Goal: Feedback & Contribution: Ask a question

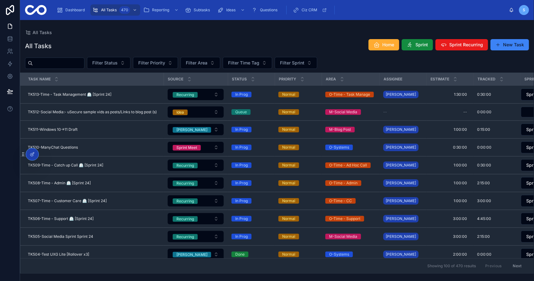
click at [288, 38] on div "All Tasks Home Sprint Sprint Recurring New Task Filter Status Filter Priority F…" at bounding box center [277, 154] width 514 height 238
click at [310, 38] on div "All Tasks Home Sprint Sprint Recurring New Task Filter Status Filter Priority F…" at bounding box center [277, 154] width 514 height 238
click at [161, 10] on span "Reporting" at bounding box center [160, 10] width 17 height 5
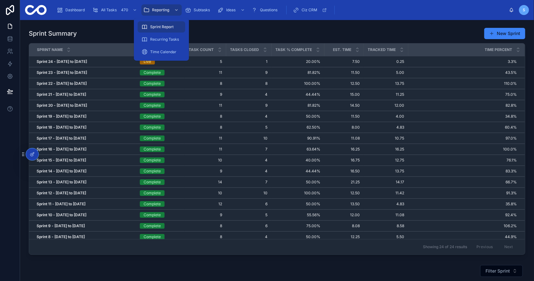
click at [163, 26] on span "Sprint Report" at bounding box center [161, 26] width 23 height 5
click at [211, 28] on div "Sprint Summary New Sprint" at bounding box center [277, 34] width 496 height 12
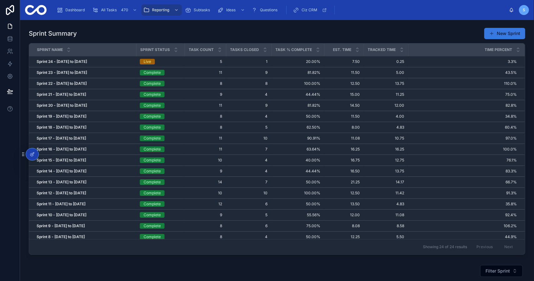
click at [504, 31] on button "New Sprint" at bounding box center [504, 33] width 41 height 11
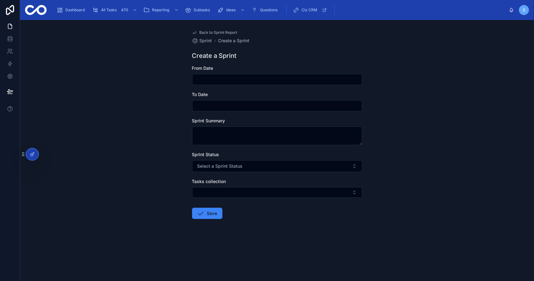
click at [219, 79] on input "text" at bounding box center [276, 79] width 169 height 9
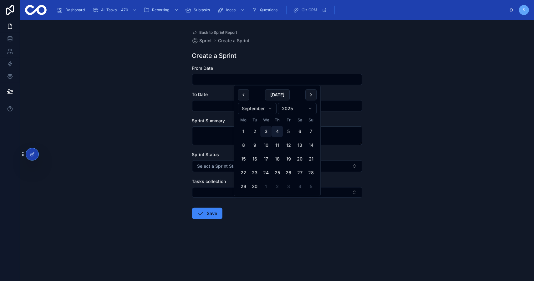
click at [276, 132] on button "4" at bounding box center [276, 131] width 11 height 11
type input "**********"
click at [225, 106] on input "text" at bounding box center [276, 105] width 169 height 9
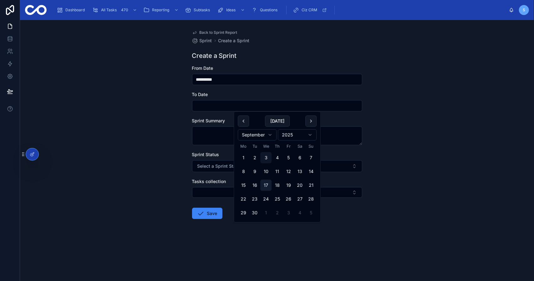
click at [266, 182] on button "17" at bounding box center [265, 184] width 11 height 11
type input "**********"
click at [220, 160] on div "Sprint Status Select a Sprint Status" at bounding box center [277, 161] width 170 height 21
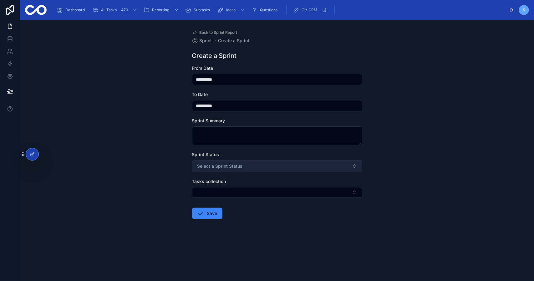
click at [220, 162] on button "Select a Sprint Status" at bounding box center [277, 166] width 170 height 12
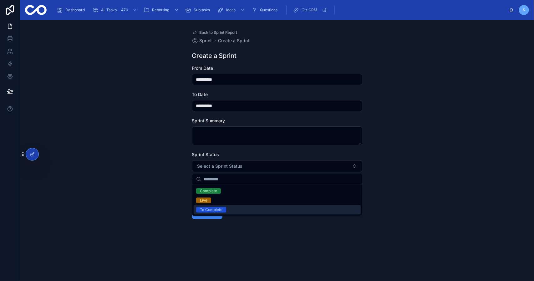
click at [226, 208] on div "To Complete" at bounding box center [277, 209] width 167 height 9
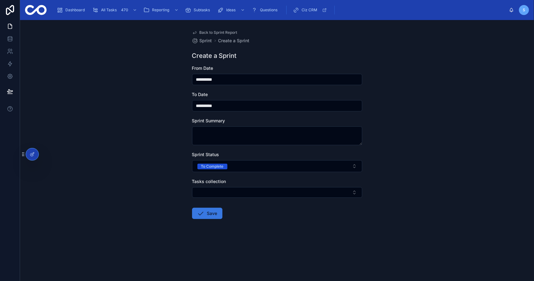
click at [210, 212] on button "Save" at bounding box center [207, 213] width 30 height 11
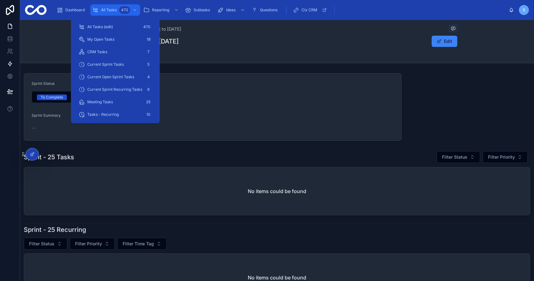
drag, startPoint x: 115, startPoint y: 9, endPoint x: 1, endPoint y: 58, distance: 124.4
click at [115, 9] on span "All Tasks" at bounding box center [109, 10] width 16 height 5
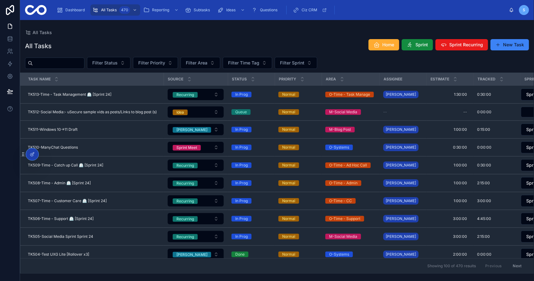
click at [197, 40] on div "All Tasks Home Sprint Sprint Recurring New Task" at bounding box center [277, 46] width 504 height 14
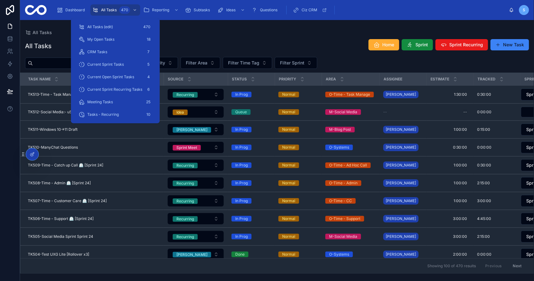
click at [122, 120] on div "Tasks - Recurring 10" at bounding box center [115, 114] width 89 height 13
click at [122, 117] on div "Tasks - Recurring 10" at bounding box center [115, 114] width 74 height 10
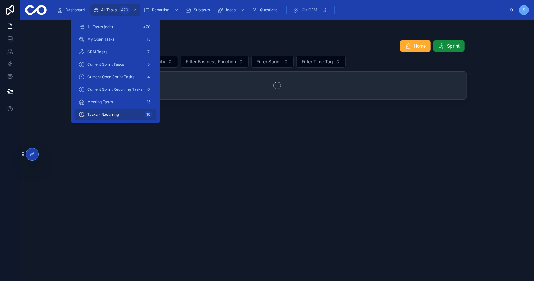
click at [278, 20] on div "All Tasks Tasks - Recurring Tasks - Recurring Home Sprint Filter Status Filter …" at bounding box center [277, 146] width 400 height 253
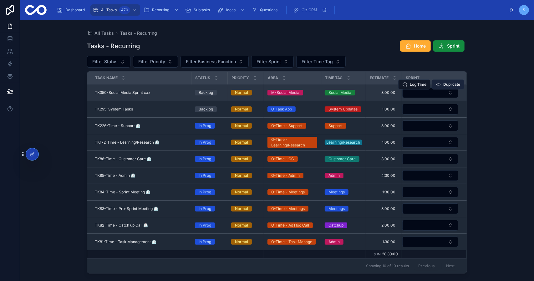
click at [451, 82] on span "Duplicate" at bounding box center [451, 84] width 17 height 5
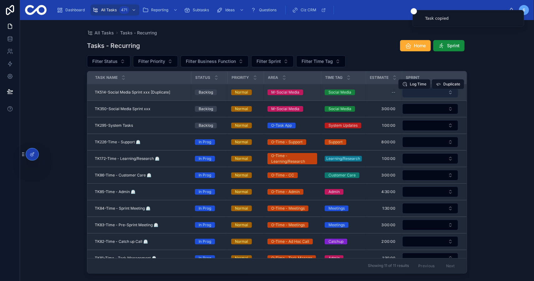
click at [422, 92] on button "Select Button" at bounding box center [430, 92] width 56 height 11
click at [392, 92] on div "--" at bounding box center [393, 92] width 4 height 5
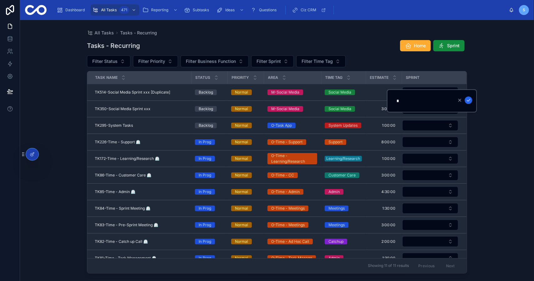
type input "*******"
click at [469, 100] on icon "submit" at bounding box center [468, 100] width 3 height 2
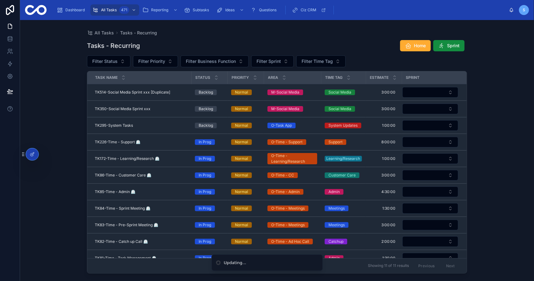
click at [491, 82] on div "All Tasks Tasks - Recurring Tasks - Recurring Home Sprint Filter Status Filter …" at bounding box center [277, 150] width 514 height 261
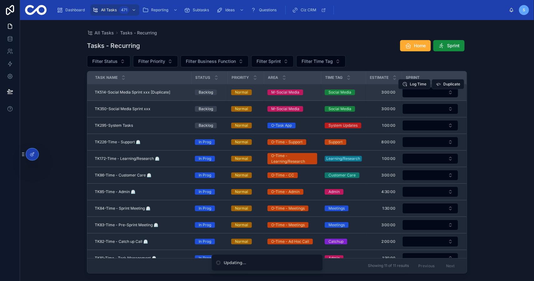
click at [428, 88] on div "Log Time Duplicate" at bounding box center [431, 84] width 66 height 16
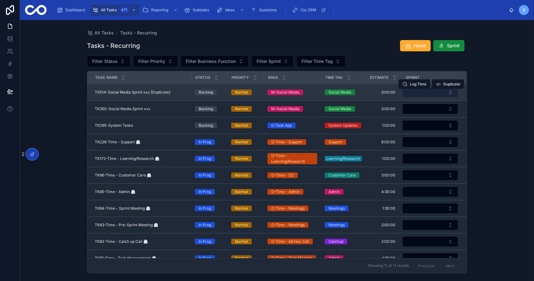
click at [430, 94] on button "Select Button" at bounding box center [430, 92] width 56 height 11
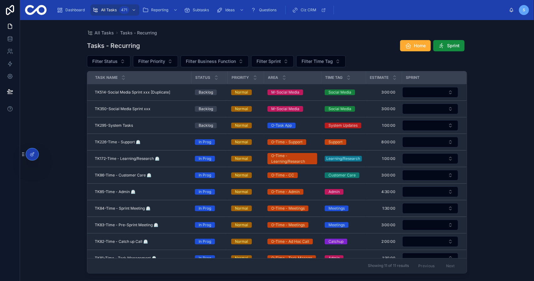
click at [0, 0] on button "Log Time" at bounding box center [0, 0] width 0 height 0
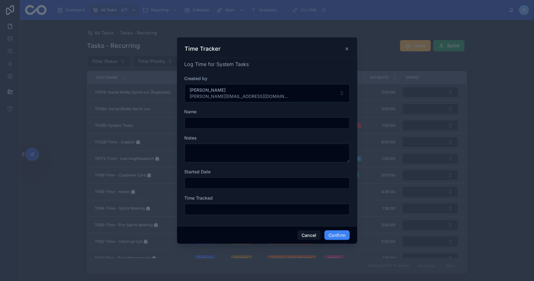
click at [346, 48] on icon at bounding box center [346, 48] width 5 height 5
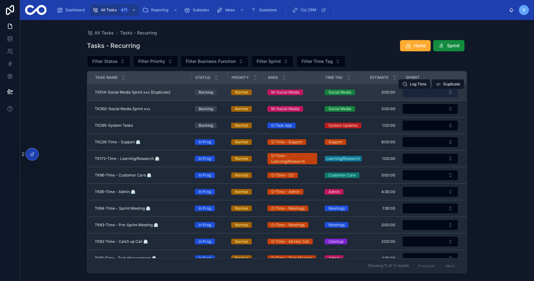
click at [430, 92] on button "Select Button" at bounding box center [430, 92] width 56 height 11
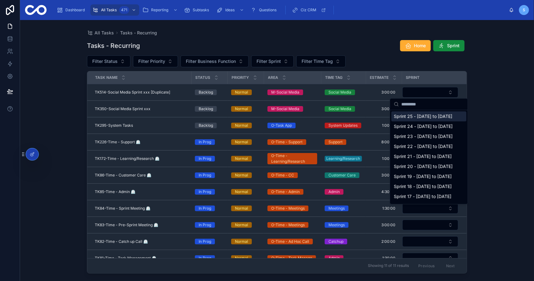
click at [423, 119] on span "Sprint 25 - [DATE] to [DATE]" at bounding box center [423, 116] width 58 height 6
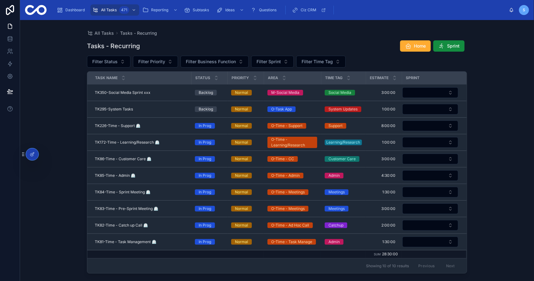
click at [349, 46] on div "Tasks - Recurring Home Sprint" at bounding box center [277, 46] width 380 height 12
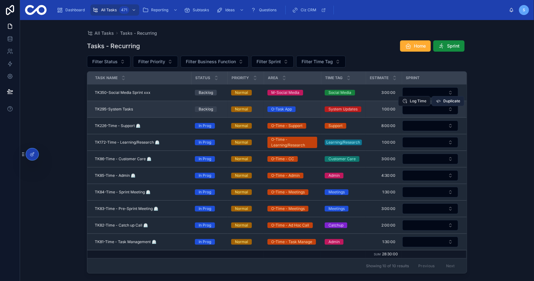
click at [451, 99] on span "Duplicate" at bounding box center [451, 100] width 17 height 5
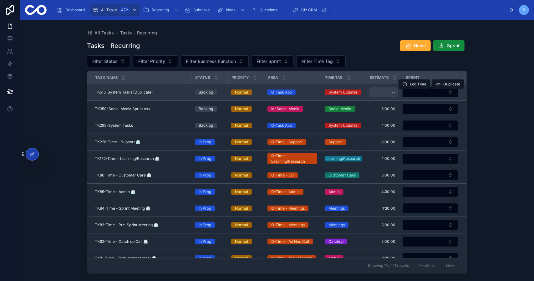
click at [379, 92] on div "--" at bounding box center [383, 92] width 28 height 10
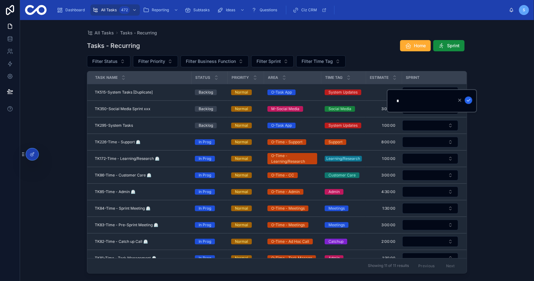
type input "*******"
click at [468, 100] on icon "submit" at bounding box center [468, 100] width 5 height 5
click at [478, 68] on div "All Tasks Tasks - Recurring Tasks - Recurring Home Sprint Filter Status Filter …" at bounding box center [277, 150] width 514 height 261
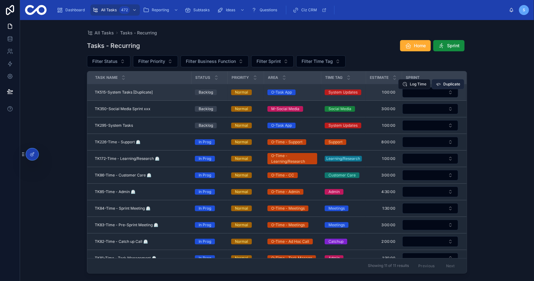
click at [441, 87] on button "Duplicate" at bounding box center [448, 84] width 33 height 10
click at [442, 92] on button "Select Button" at bounding box center [430, 92] width 56 height 11
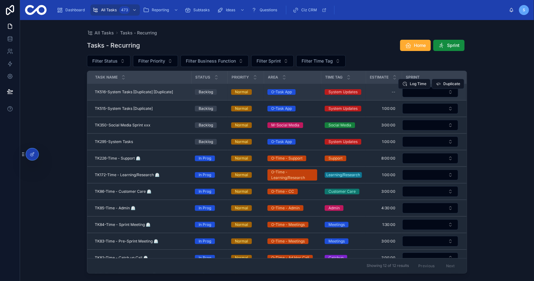
click at [149, 90] on span "TK516-System Tasks [Duplicate] [Duplicate]" at bounding box center [134, 91] width 78 height 5
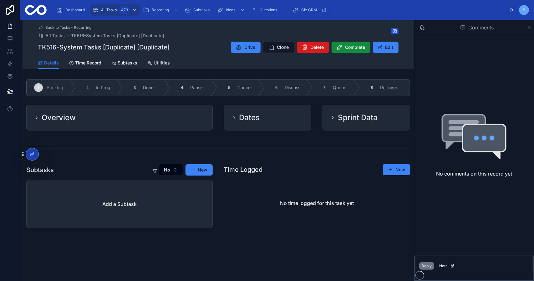
click at [311, 50] on span "Delete" at bounding box center [317, 47] width 13 height 6
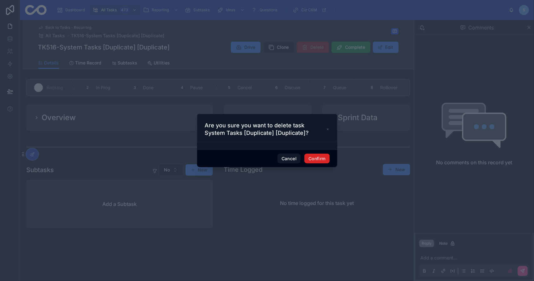
click at [317, 157] on button "Confirm" at bounding box center [316, 159] width 25 height 10
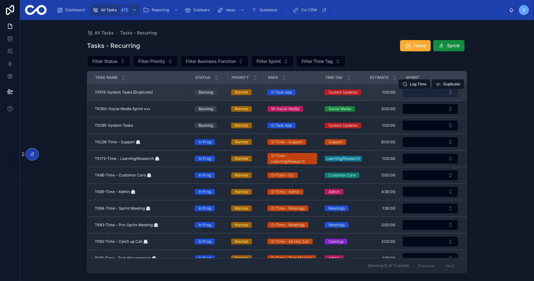
click at [416, 92] on button "Select Button" at bounding box center [430, 92] width 56 height 11
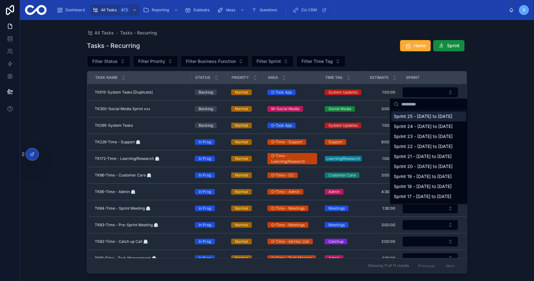
click at [413, 119] on span "Sprint 25 - [DATE] to [DATE]" at bounding box center [423, 116] width 58 height 6
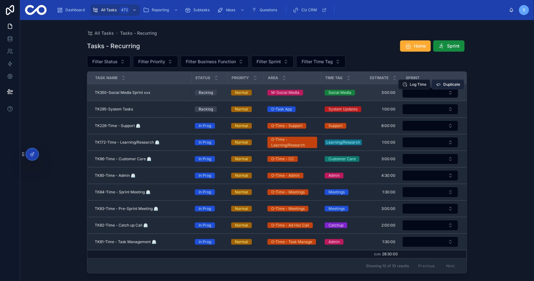
click at [459, 83] on span "Duplicate" at bounding box center [451, 84] width 17 height 5
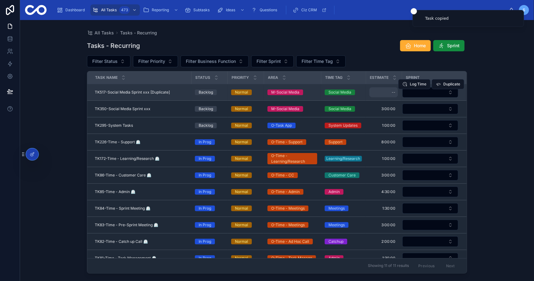
click at [380, 93] on div "--" at bounding box center [383, 92] width 28 height 10
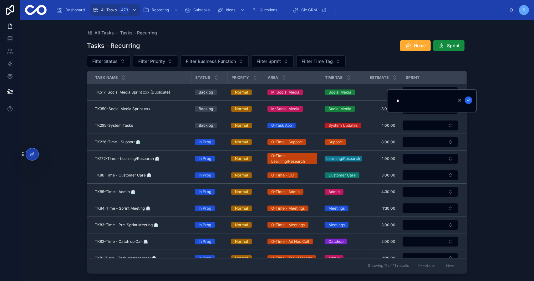
type input "*******"
click at [469, 100] on icon "submit" at bounding box center [468, 100] width 5 height 5
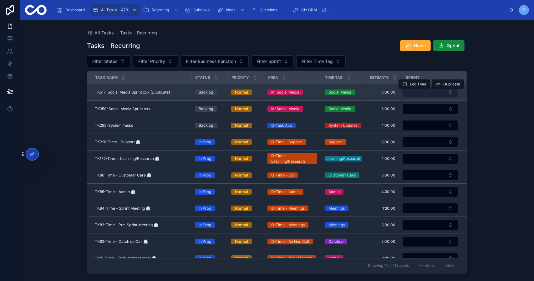
click at [438, 94] on button "Select Button" at bounding box center [430, 92] width 56 height 11
click at [430, 94] on button "Select Button" at bounding box center [430, 92] width 56 height 11
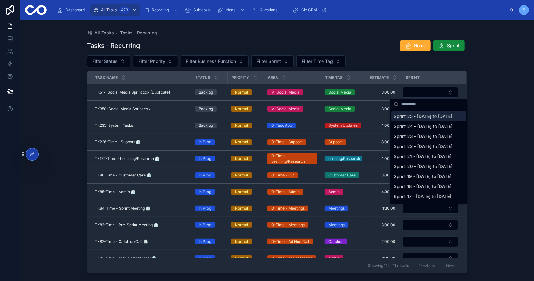
click at [419, 116] on span "Sprint 25 - [DATE] to [DATE]" at bounding box center [423, 116] width 58 height 6
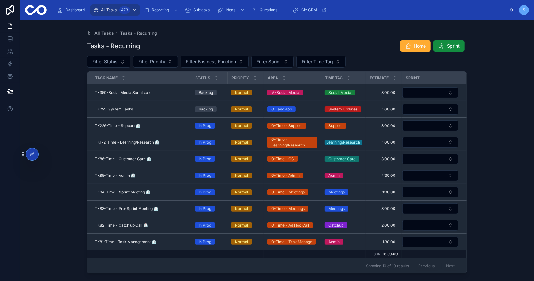
click at [492, 75] on div "All Tasks Tasks - Recurring Tasks - Recurring Home Sprint Filter Status Filter …" at bounding box center [277, 150] width 514 height 261
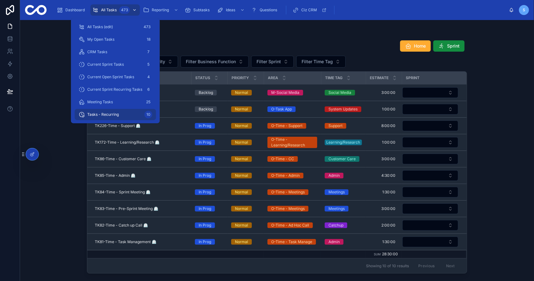
click at [106, 11] on span "All Tasks" at bounding box center [109, 10] width 16 height 5
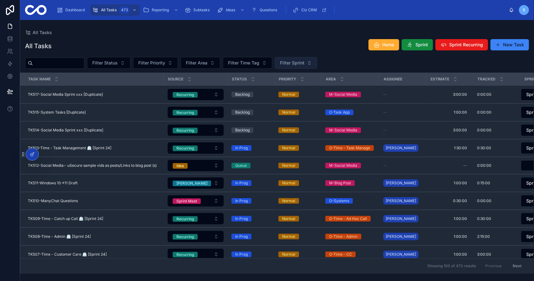
click at [304, 65] on span "Filter Sprint" at bounding box center [292, 63] width 24 height 6
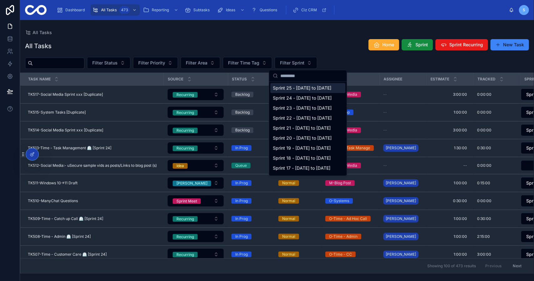
click at [307, 89] on span "Sprint 25 - [DATE] to [DATE]" at bounding box center [302, 88] width 58 height 6
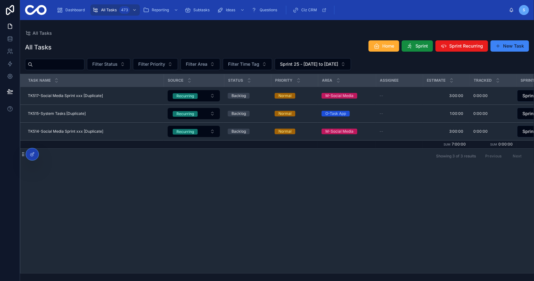
click at [320, 37] on div "All Tasks Home Sprint Sprint Recurring New Task Filter Status Filter Priority F…" at bounding box center [277, 154] width 514 height 237
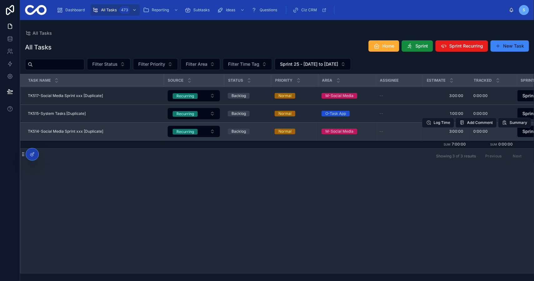
click at [107, 127] on td "TK514-Social Media Sprint xxx [Duplicate] TK514-Social Media Sprint xxx [Duplic…" at bounding box center [91, 132] width 143 height 18
click at [83, 129] on span "TK514-Social Media Sprint xxx [Duplicate]" at bounding box center [65, 131] width 75 height 5
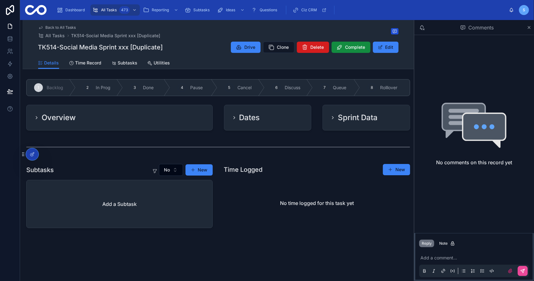
click at [321, 46] on span "Delete" at bounding box center [317, 47] width 13 height 6
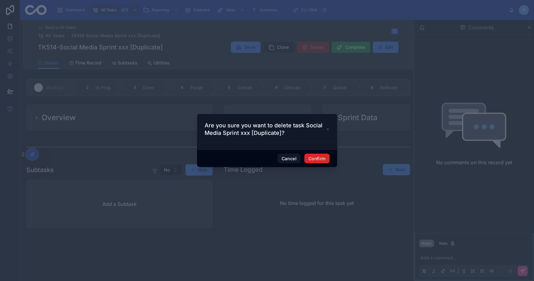
click at [311, 159] on button "Confirm" at bounding box center [316, 159] width 25 height 10
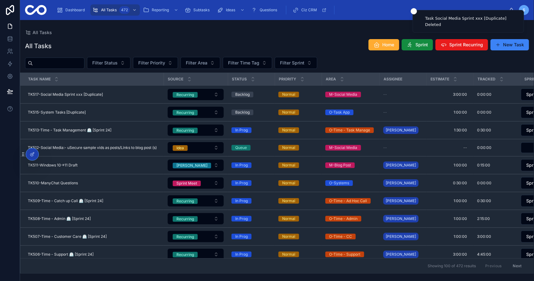
click at [297, 42] on div "All Tasks Home Sprint Sprint Recurring New Task" at bounding box center [277, 46] width 504 height 14
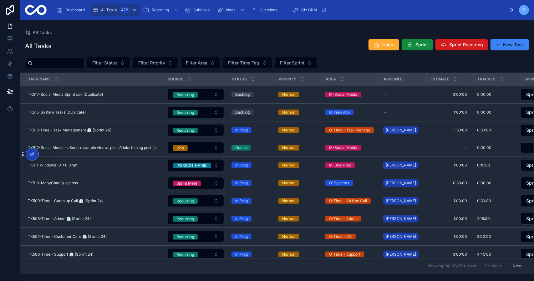
click at [479, 49] on button "Sprint Recurring" at bounding box center [461, 44] width 53 height 11
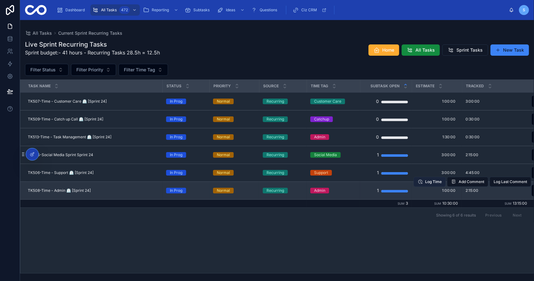
click at [433, 180] on span "Log Time" at bounding box center [433, 181] width 17 height 5
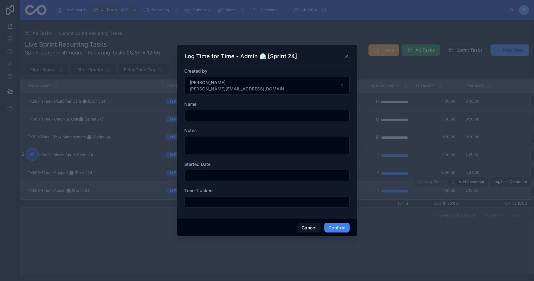
click at [195, 117] on input "text" at bounding box center [267, 115] width 164 height 9
type input "**********"
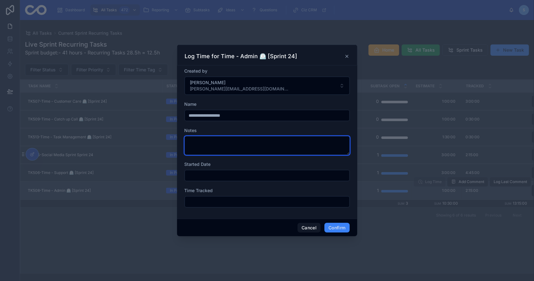
click at [236, 143] on textarea at bounding box center [266, 145] width 165 height 19
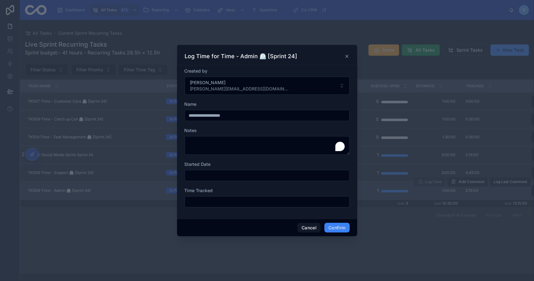
click at [239, 174] on input "text" at bounding box center [267, 175] width 164 height 9
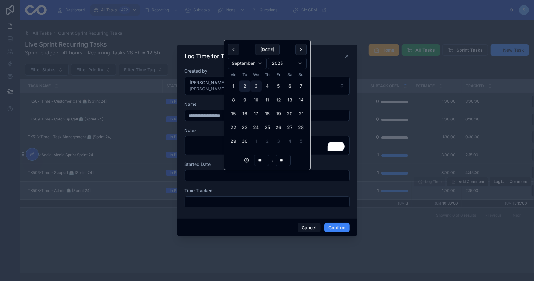
click at [245, 81] on button "2" at bounding box center [244, 86] width 11 height 11
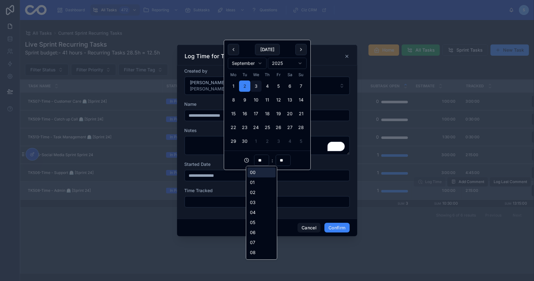
click at [265, 159] on input "**" at bounding box center [261, 160] width 14 height 9
click at [261, 171] on div "09" at bounding box center [261, 169] width 28 height 10
type input "**********"
type input "**"
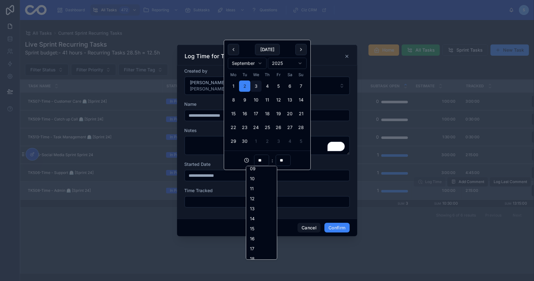
scroll to position [91, 0]
click at [234, 203] on input "text" at bounding box center [267, 201] width 164 height 9
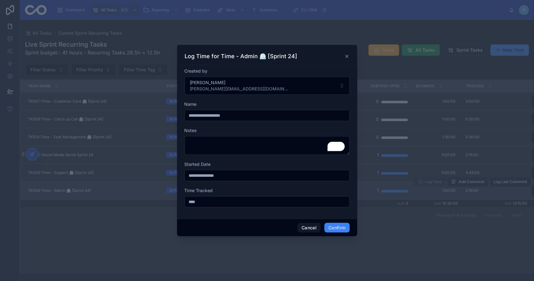
type input "*******"
click at [242, 220] on div "Cancel Confirm" at bounding box center [267, 228] width 180 height 18
click at [340, 223] on button "Confirm" at bounding box center [336, 228] width 25 height 10
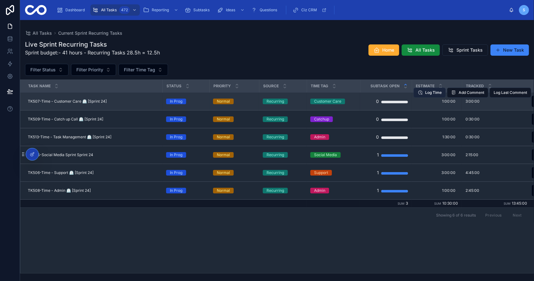
click at [434, 92] on span "Log Time" at bounding box center [433, 92] width 17 height 5
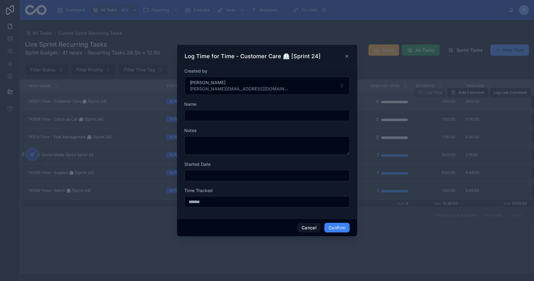
click at [222, 112] on input "text" at bounding box center [267, 115] width 164 height 9
type input "**********"
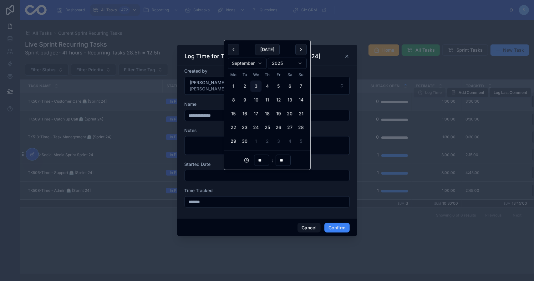
click at [232, 178] on input "text" at bounding box center [267, 175] width 164 height 9
click at [245, 86] on button "2" at bounding box center [244, 86] width 11 height 11
click at [265, 159] on input "**" at bounding box center [261, 160] width 14 height 9
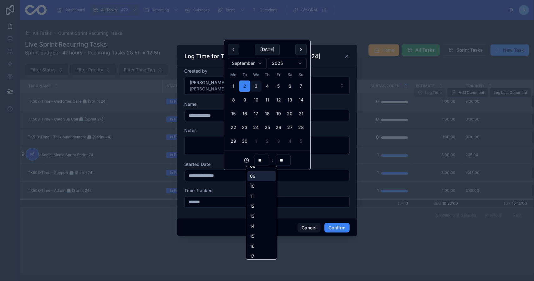
scroll to position [94, 0]
click at [265, 171] on div "09" at bounding box center [261, 169] width 28 height 10
type input "**********"
type input "**"
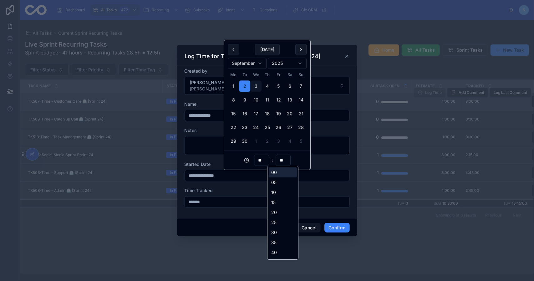
click at [281, 160] on input "**" at bounding box center [283, 160] width 14 height 9
click at [285, 230] on div "30" at bounding box center [283, 232] width 28 height 10
type input "**********"
type input "**"
drag, startPoint x: 250, startPoint y: 204, endPoint x: 225, endPoint y: 202, distance: 25.1
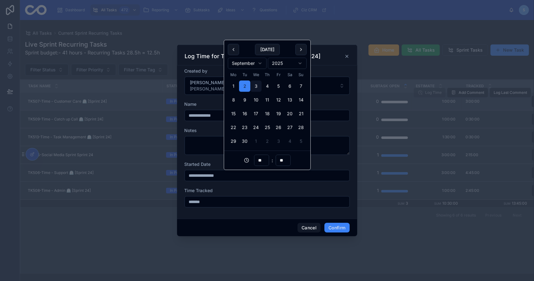
click at [250, 204] on input "*******" at bounding box center [267, 201] width 164 height 9
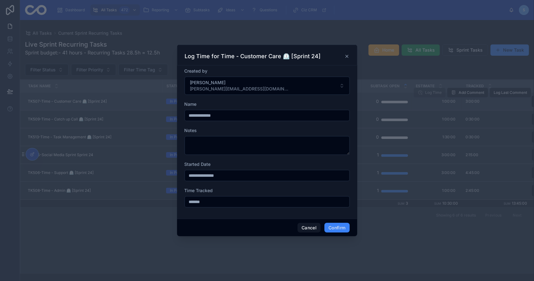
click at [196, 201] on input "*******" at bounding box center [267, 201] width 164 height 9
type input "*******"
click at [263, 215] on div "**********" at bounding box center [267, 141] width 180 height 153
click at [334, 225] on button "Confirm" at bounding box center [336, 228] width 25 height 10
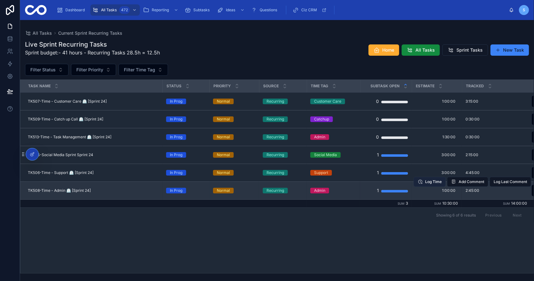
click at [433, 183] on span "Log Time" at bounding box center [433, 181] width 17 height 5
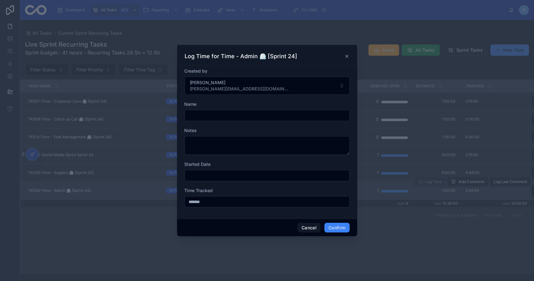
click at [226, 116] on input "text" at bounding box center [267, 115] width 164 height 9
paste input "**********"
click at [187, 115] on input "**********" at bounding box center [267, 115] width 164 height 9
type input "**********"
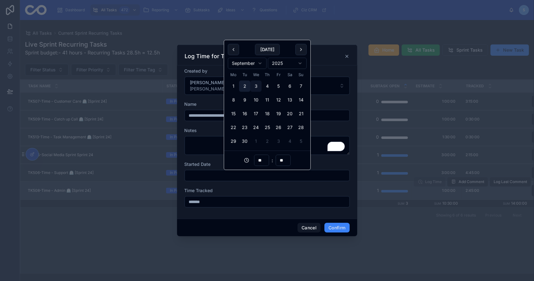
click at [245, 86] on button "2" at bounding box center [244, 86] width 11 height 11
click at [265, 158] on input "**" at bounding box center [261, 160] width 14 height 9
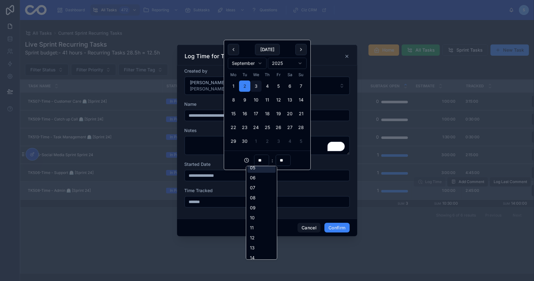
scroll to position [63, 0]
click at [261, 196] on div "09" at bounding box center [261, 200] width 28 height 10
type input "**********"
type input "**"
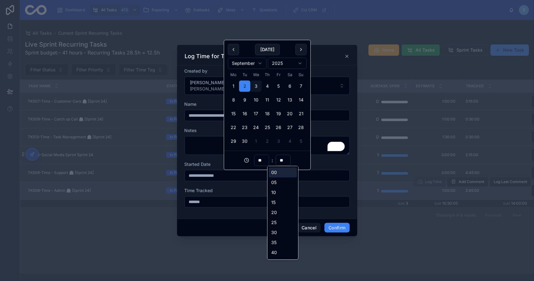
drag, startPoint x: 281, startPoint y: 158, endPoint x: 283, endPoint y: 163, distance: 5.1
click at [281, 158] on input "**" at bounding box center [283, 160] width 14 height 9
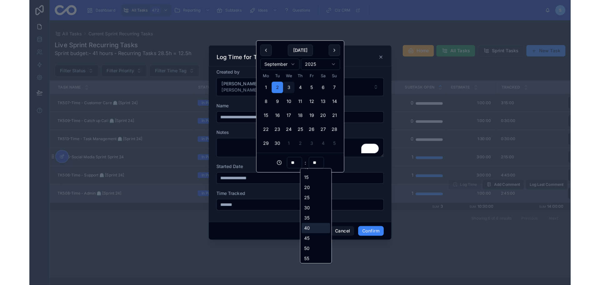
scroll to position [29, 0]
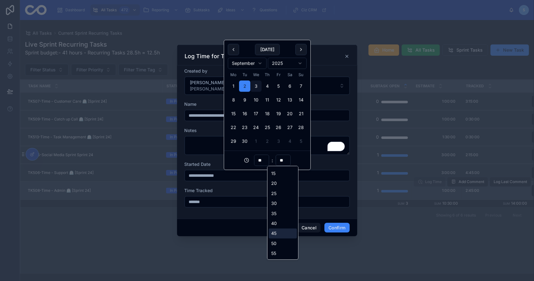
click at [281, 232] on div "45" at bounding box center [283, 233] width 28 height 10
type input "**********"
type input "**"
click at [195, 199] on input "*******" at bounding box center [267, 201] width 164 height 9
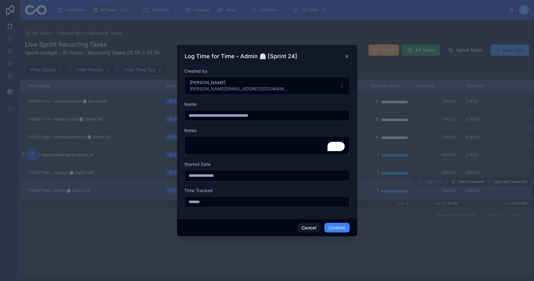
type input "*******"
click at [250, 218] on div "**********" at bounding box center [267, 141] width 180 height 153
click at [341, 224] on button "Confirm" at bounding box center [336, 228] width 25 height 10
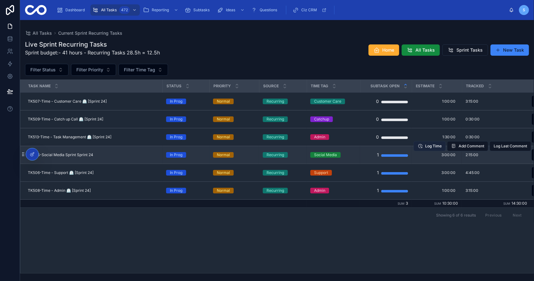
click at [428, 145] on span "Log Time" at bounding box center [433, 146] width 17 height 5
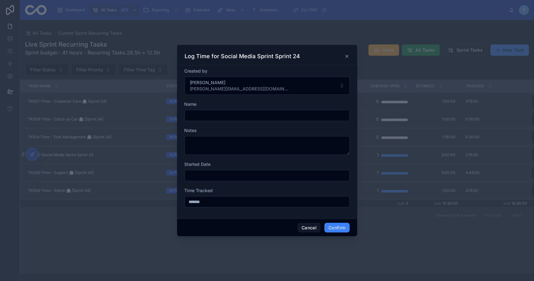
click at [195, 114] on input "text" at bounding box center [267, 115] width 164 height 9
paste input "**********"
type input "**********"
click at [245, 177] on input "text" at bounding box center [267, 175] width 164 height 9
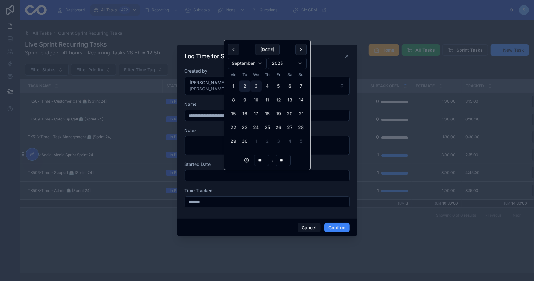
click at [245, 86] on button "2" at bounding box center [244, 86] width 11 height 11
type input "**********"
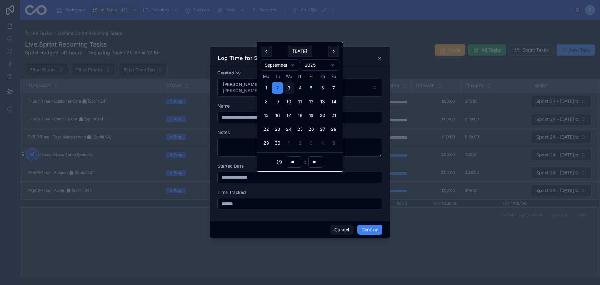
click at [307, 190] on div "Time Tracked" at bounding box center [300, 192] width 165 height 6
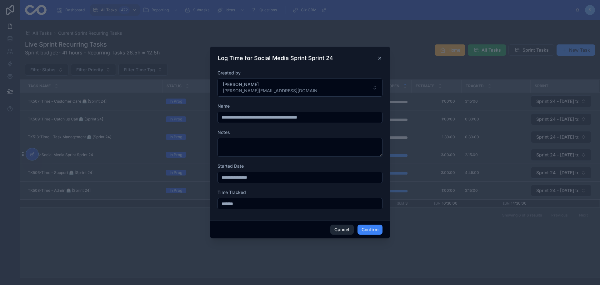
click at [340, 228] on button "Cancel" at bounding box center [342, 230] width 23 height 10
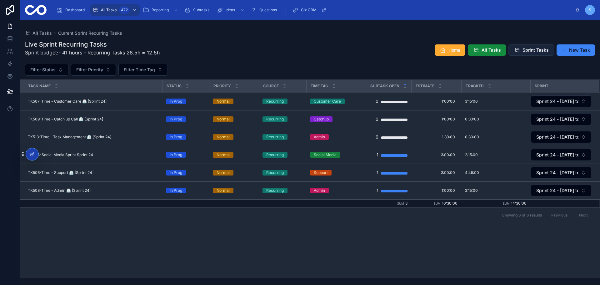
click at [533, 50] on span "Sprint Tasks" at bounding box center [536, 50] width 26 height 6
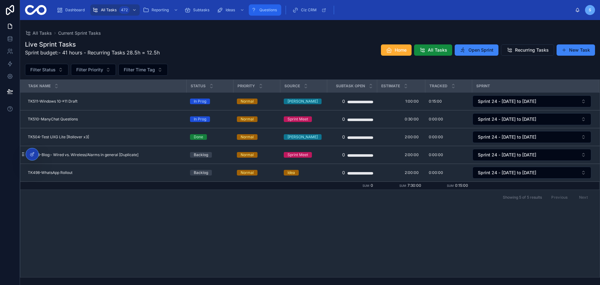
drag, startPoint x: 274, startPoint y: 11, endPoint x: 275, endPoint y: 17, distance: 6.1
click at [274, 11] on span "Questions" at bounding box center [269, 10] width 18 height 5
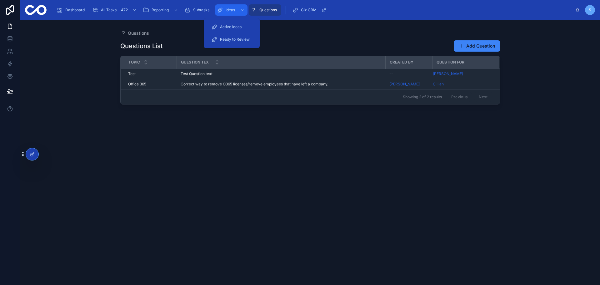
click at [228, 9] on span "Ideas" at bounding box center [230, 10] width 9 height 5
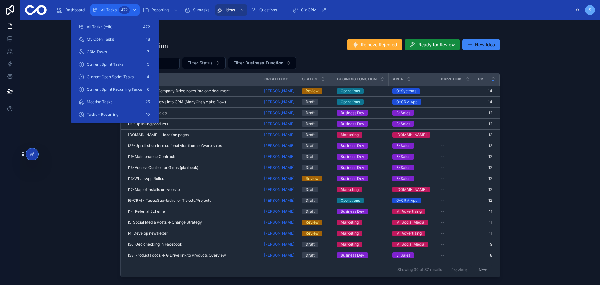
click at [113, 14] on div "All Tasks 472" at bounding box center [115, 10] width 46 height 10
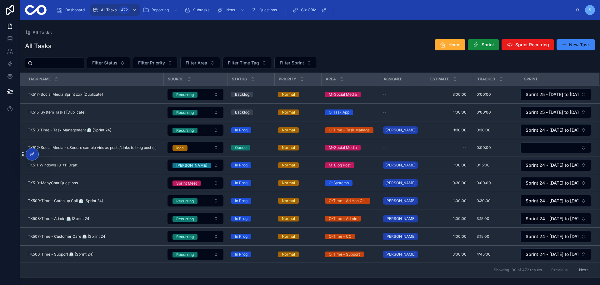
click at [501, 43] on div "Home Sprint Sprint Recurring New Task" at bounding box center [512, 45] width 165 height 12
click at [486, 42] on span "Sprint" at bounding box center [488, 45] width 13 height 6
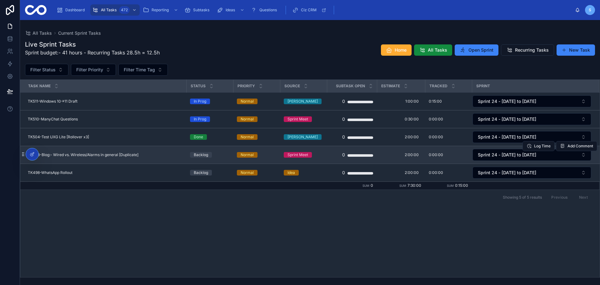
click at [133, 155] on span "TK503-Blog:- Wired vs. Wireless/Alarms in general [Duplicate]" at bounding box center [83, 154] width 111 height 5
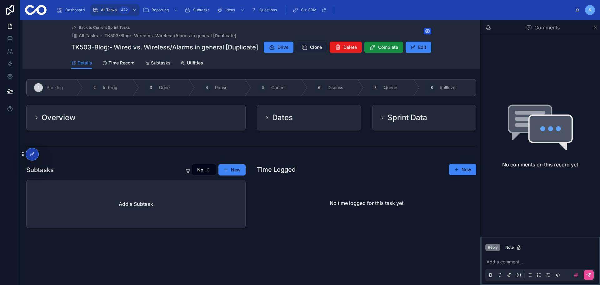
click at [310, 45] on span "Clone" at bounding box center [316, 47] width 12 height 6
click at [281, 29] on div "Back to Current Sprint Tasks All Tasks TK503-Blog:- Wired vs. Wireless/Alarms i…" at bounding box center [251, 32] width 360 height 14
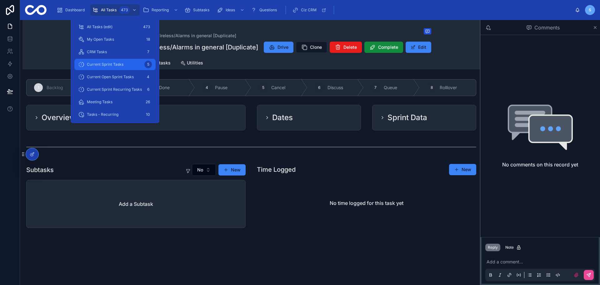
click at [120, 67] on div "Current Sprint Tasks 5" at bounding box center [115, 64] width 74 height 10
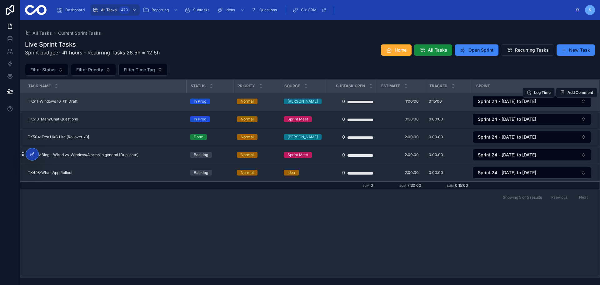
click at [129, 104] on div "TK511-Windows 10->11 Draft TK511-Windows 10->11 Draft" at bounding box center [105, 101] width 155 height 5
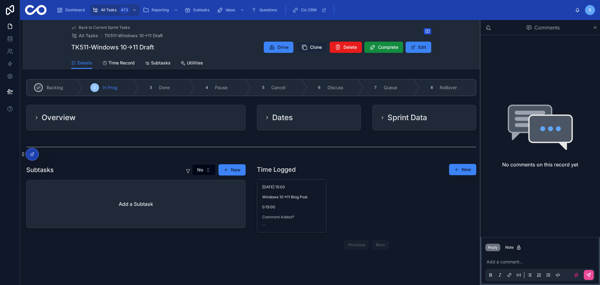
click at [301, 46] on icon at bounding box center [304, 47] width 6 height 6
click at [101, 28] on span "Back to Current Sprint Tasks" at bounding box center [104, 27] width 51 height 5
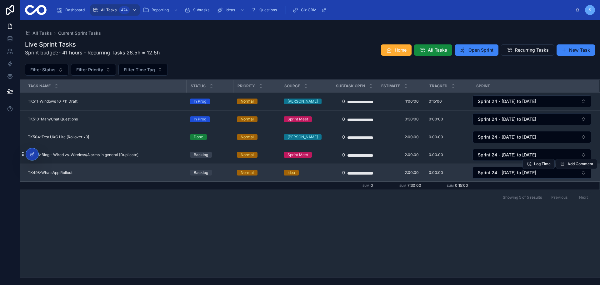
click at [129, 173] on div "TK498-WhatsApp Rollout TK498-WhatsApp Rollout" at bounding box center [105, 172] width 155 height 5
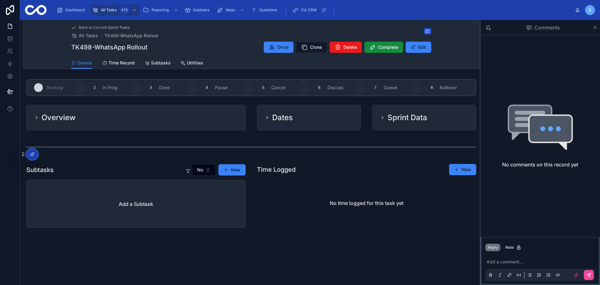
click at [171, 115] on div "Overview" at bounding box center [136, 118] width 204 height 10
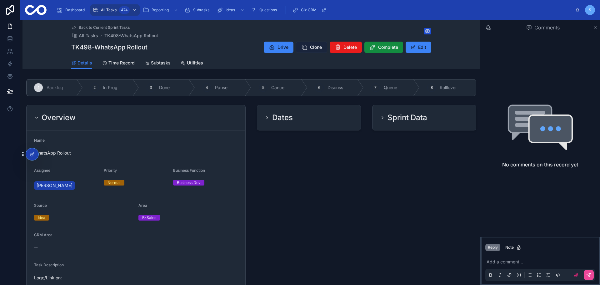
click at [316, 48] on span "Clone" at bounding box center [316, 47] width 12 height 6
click at [97, 27] on span "Back to Current Sprint Tasks" at bounding box center [104, 27] width 51 height 5
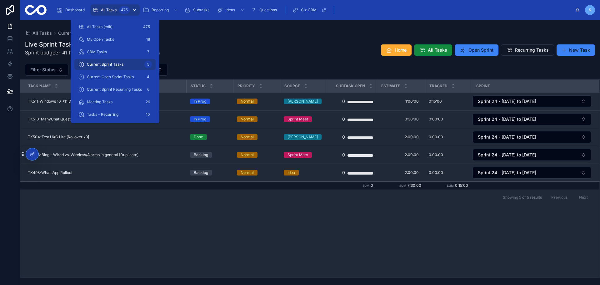
click at [106, 6] on div "All Tasks 475" at bounding box center [115, 10] width 46 height 10
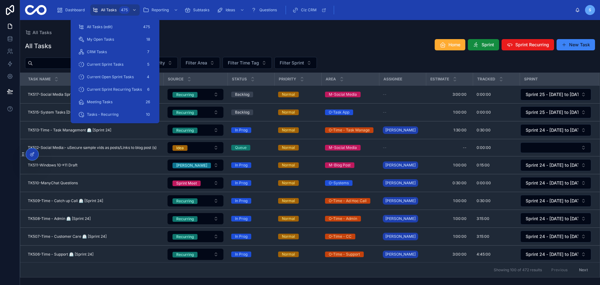
click at [344, 33] on div "All Tasks" at bounding box center [310, 32] width 570 height 5
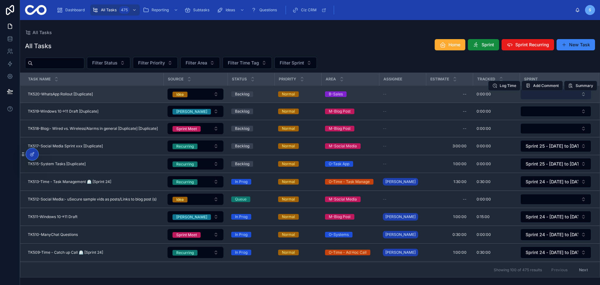
click at [533, 95] on button "Select Button" at bounding box center [556, 94] width 71 height 11
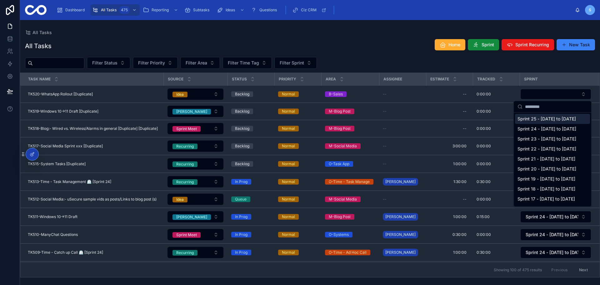
click at [533, 120] on span "Sprint 25 - [DATE] to [DATE]" at bounding box center [547, 119] width 58 height 6
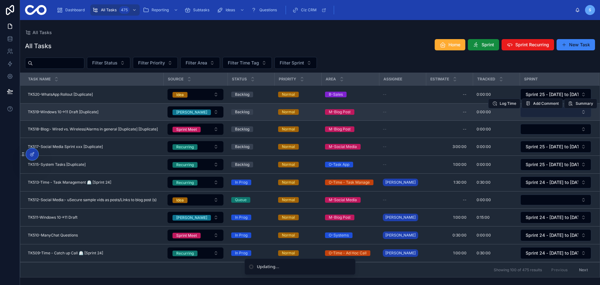
click at [533, 112] on button "Select Button" at bounding box center [556, 112] width 71 height 11
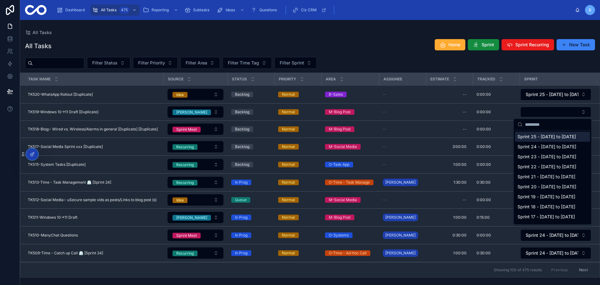
click at [533, 139] on span "Sprint 25 - [DATE] to [DATE]" at bounding box center [547, 137] width 58 height 6
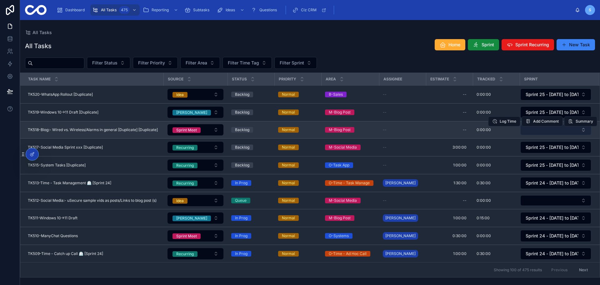
click at [533, 134] on button "Select Button" at bounding box center [556, 129] width 71 height 11
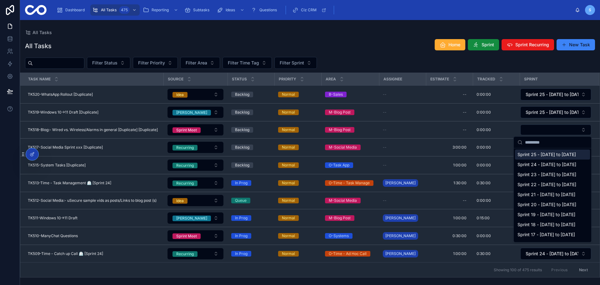
click at [533, 158] on span "Sprint 25 - [DATE] to [DATE]" at bounding box center [547, 154] width 58 height 6
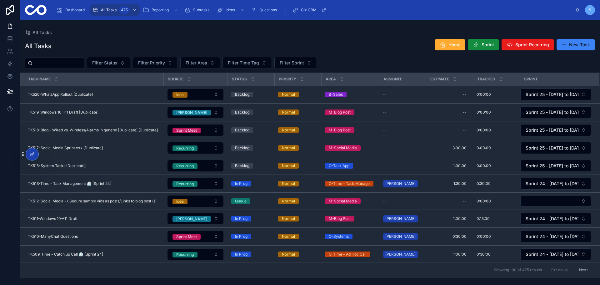
click at [390, 48] on div "All Tasks Home Sprint Sprint Recurring New Task" at bounding box center [310, 46] width 570 height 14
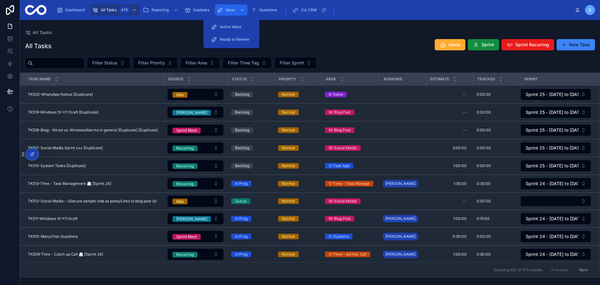
click at [233, 8] on span "Ideas" at bounding box center [230, 10] width 9 height 5
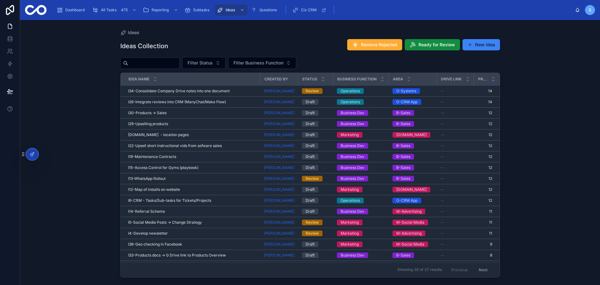
click at [310, 34] on div "Ideas" at bounding box center [310, 32] width 380 height 5
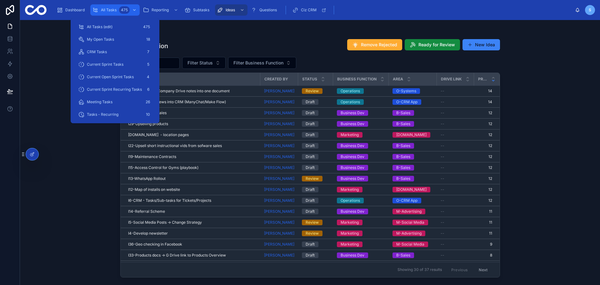
click at [111, 8] on span "All Tasks" at bounding box center [109, 10] width 16 height 5
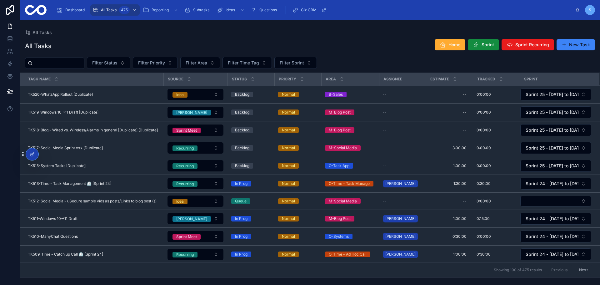
click at [269, 31] on div "All Tasks" at bounding box center [310, 32] width 570 height 5
click at [66, 64] on input "text" at bounding box center [58, 63] width 51 height 9
type input "********"
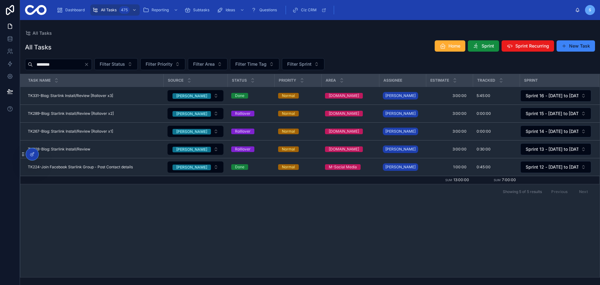
click at [89, 64] on icon "Clear" at bounding box center [86, 64] width 5 height 5
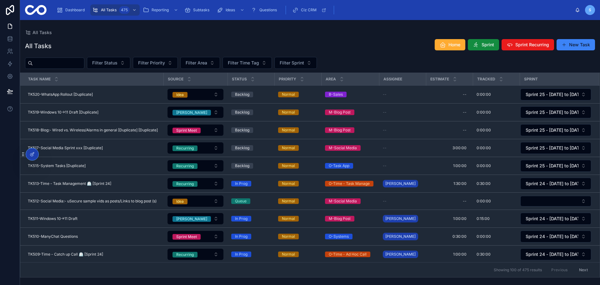
click at [394, 41] on div "All Tasks Home Sprint Sprint Recurring New Task" at bounding box center [310, 46] width 570 height 14
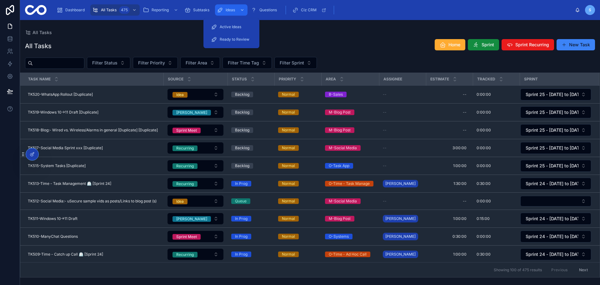
click at [234, 13] on div "Ideas" at bounding box center [231, 10] width 29 height 10
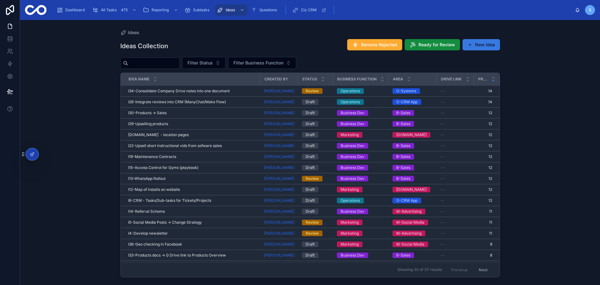
click at [490, 43] on button "New Idea" at bounding box center [482, 44] width 38 height 11
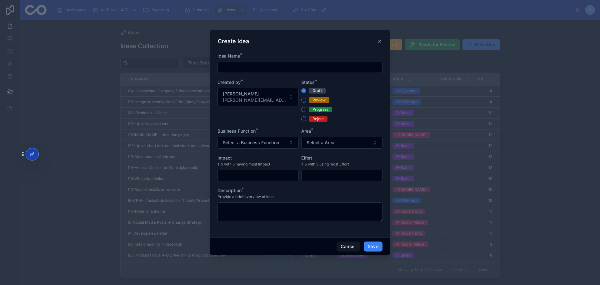
click at [260, 68] on input "text" at bounding box center [300, 67] width 164 height 9
type input "**********"
type button "DRAFT"
click at [282, 145] on button "Select a Business Function" at bounding box center [258, 143] width 81 height 12
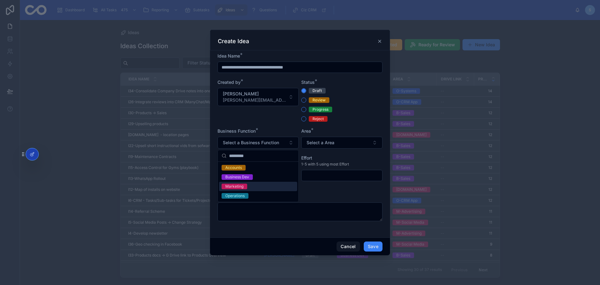
click at [265, 187] on div "Marketing" at bounding box center [258, 186] width 78 height 9
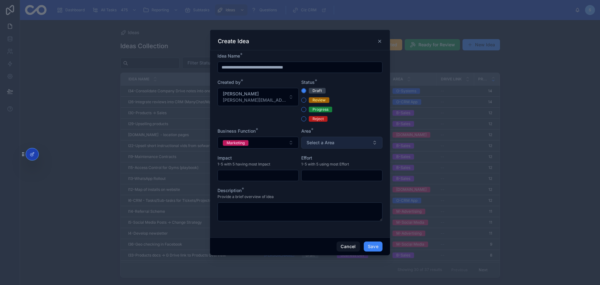
click at [353, 141] on button "Select a Area" at bounding box center [341, 143] width 81 height 12
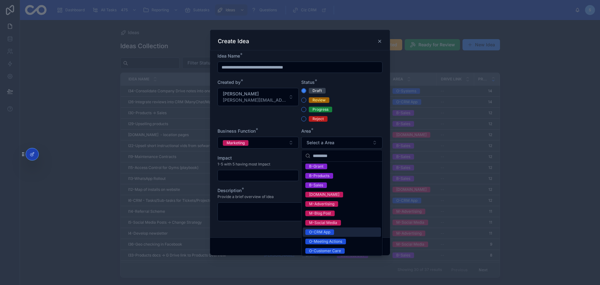
scroll to position [37, 0]
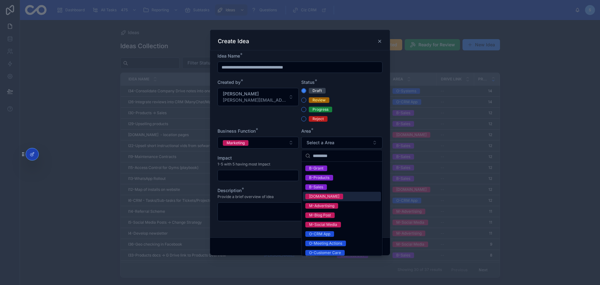
click at [342, 195] on div "[DOMAIN_NAME]" at bounding box center [342, 196] width 78 height 9
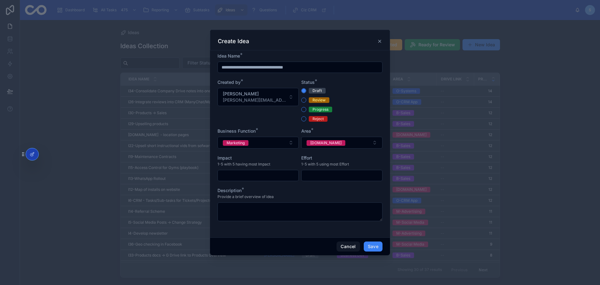
click at [245, 176] on input "text" at bounding box center [258, 175] width 81 height 9
type input "*"
click at [331, 179] on input "text" at bounding box center [342, 175] width 81 height 9
type input "*"
click at [279, 213] on textarea at bounding box center [300, 211] width 165 height 19
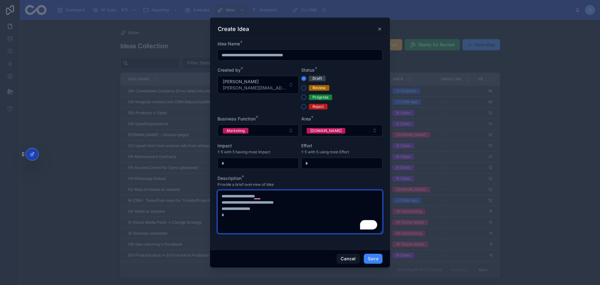
click at [234, 201] on textarea "**********" at bounding box center [300, 211] width 165 height 43
click at [228, 201] on textarea "**********" at bounding box center [300, 211] width 165 height 43
click at [235, 213] on textarea "**********" at bounding box center [300, 211] width 165 height 43
type textarea "**********"
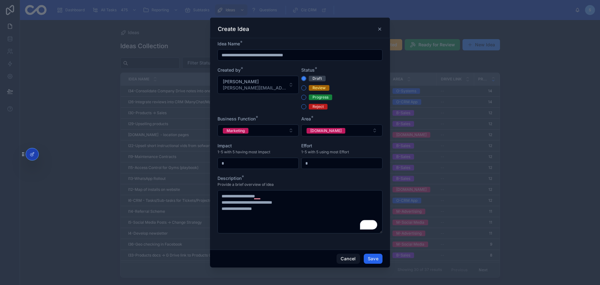
click at [372, 257] on button "Save" at bounding box center [373, 259] width 19 height 10
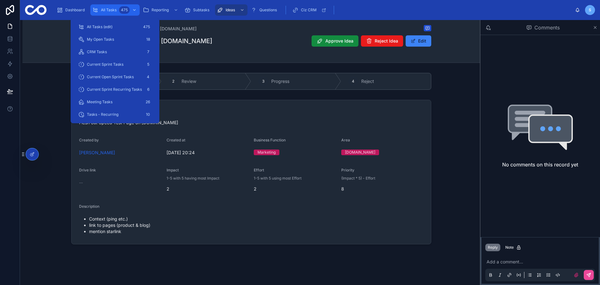
click at [104, 8] on span "All Tasks" at bounding box center [109, 10] width 16 height 5
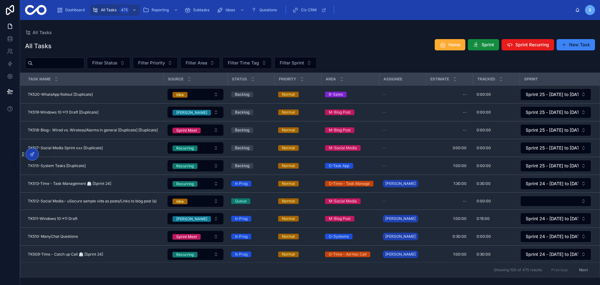
click at [265, 31] on div "All Tasks" at bounding box center [310, 32] width 570 height 5
click at [487, 46] on span "Sprint" at bounding box center [488, 45] width 13 height 6
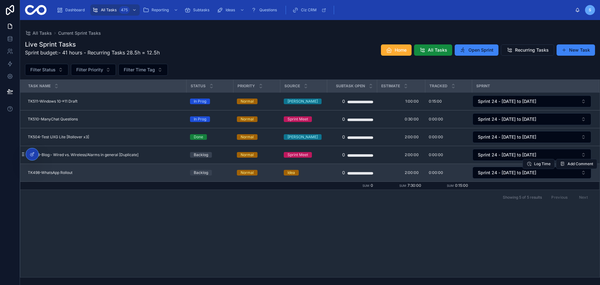
click at [63, 170] on span "TK498-WhatsApp Rollout" at bounding box center [50, 172] width 45 height 5
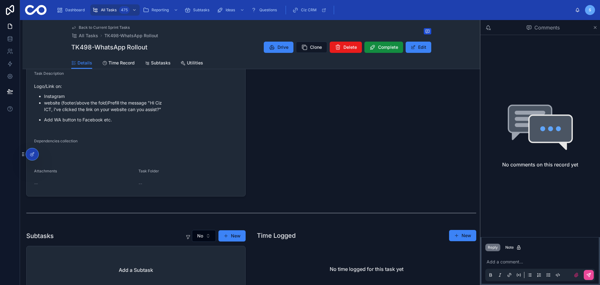
scroll to position [188, 0]
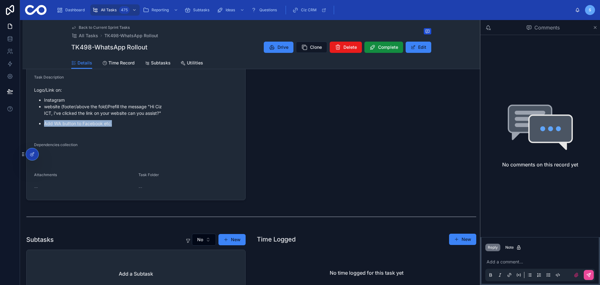
drag, startPoint x: 113, startPoint y: 123, endPoint x: 42, endPoint y: 122, distance: 70.7
click at [42, 122] on ul "Instagram website (footer/above the fold) Prefill the message "Hi Ciz ICT, i've…" at bounding box center [136, 112] width 204 height 30
drag, startPoint x: 50, startPoint y: 106, endPoint x: 110, endPoint y: 106, distance: 59.7
click at [110, 106] on p "website (footer/above the fold) Prefill the message "Hi Ciz ICT, i've clicked t…" at bounding box center [141, 109] width 194 height 13
click at [102, 114] on p "website (footer/above the fold) Prefill the message "Hi Ciz ICT, i've clicked t…" at bounding box center [141, 109] width 194 height 13
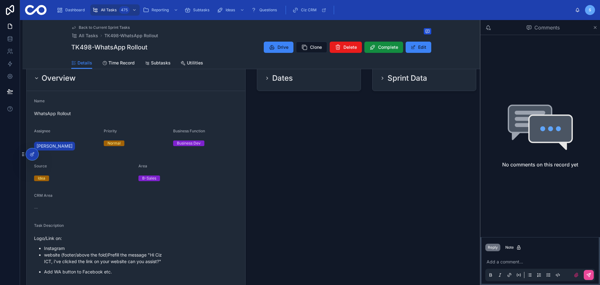
scroll to position [0, 0]
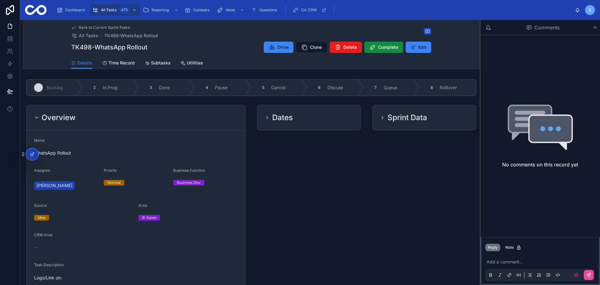
click at [110, 25] on span "Back to Current Sprint Tasks" at bounding box center [104, 27] width 51 height 5
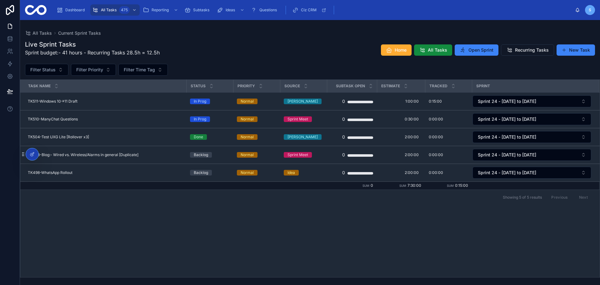
click at [287, 67] on div "Filter Status Filter Priority Filter Time Tag" at bounding box center [310, 70] width 580 height 12
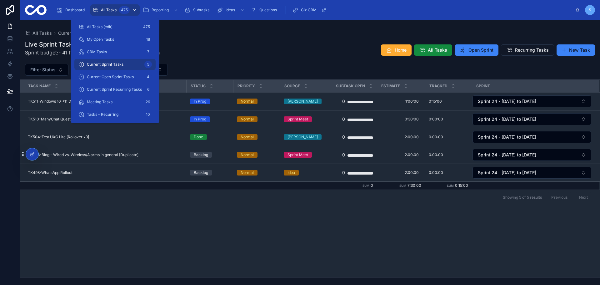
click at [113, 12] on span "All Tasks" at bounding box center [109, 10] width 16 height 5
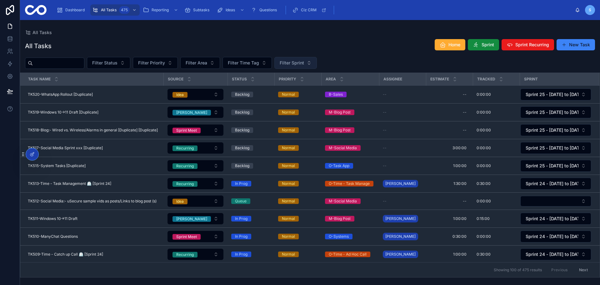
click at [304, 61] on span "Filter Sprint" at bounding box center [292, 63] width 24 height 6
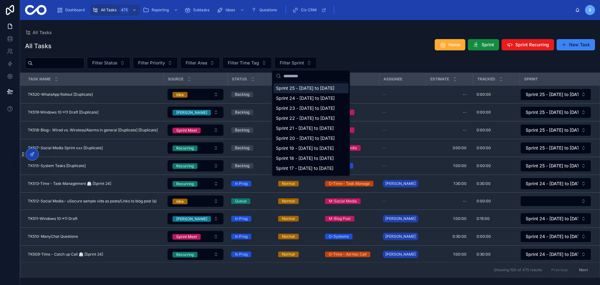
click at [317, 87] on span "Sprint 25 - [DATE] to [DATE]" at bounding box center [305, 88] width 58 height 6
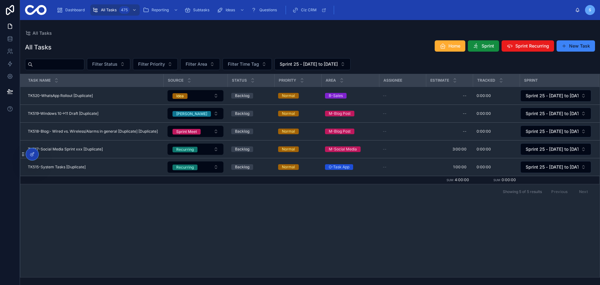
click at [362, 29] on div "All Tasks All Tasks Home Sprint Sprint Recurring New Task Filter Status Filter …" at bounding box center [310, 148] width 580 height 257
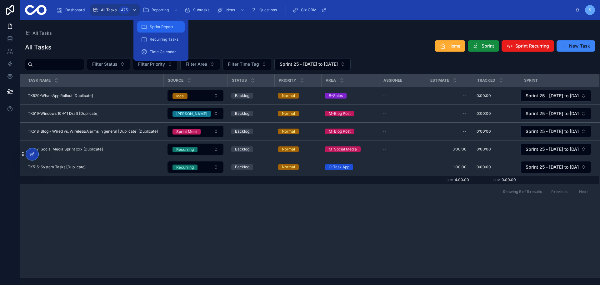
click at [165, 26] on span "Sprint Report" at bounding box center [161, 26] width 23 height 5
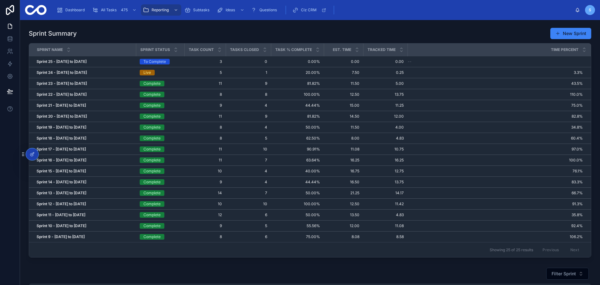
click at [427, 32] on div "Sprint Summary New Sprint" at bounding box center [310, 34] width 563 height 12
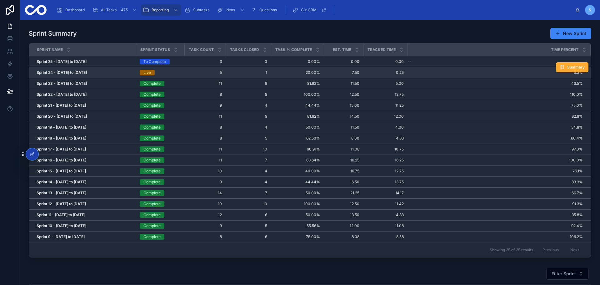
click at [87, 72] on strong "Sprint 24 - [DATE] to [DATE]" at bounding box center [62, 72] width 50 height 5
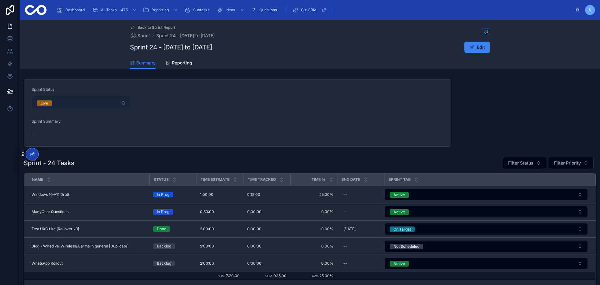
click at [104, 101] on button "Live" at bounding box center [81, 103] width 99 height 12
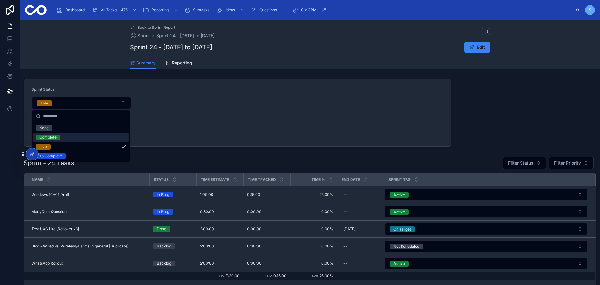
click at [84, 135] on div "Complete" at bounding box center [81, 137] width 96 height 9
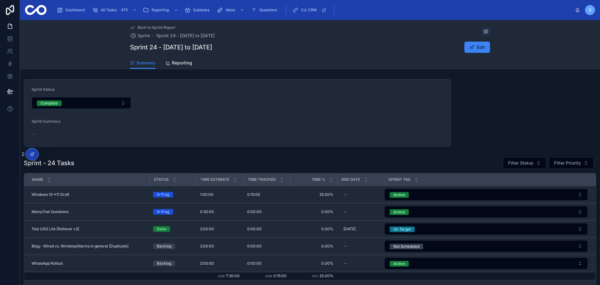
click at [154, 28] on span "Back to Sprint Report" at bounding box center [157, 27] width 38 height 5
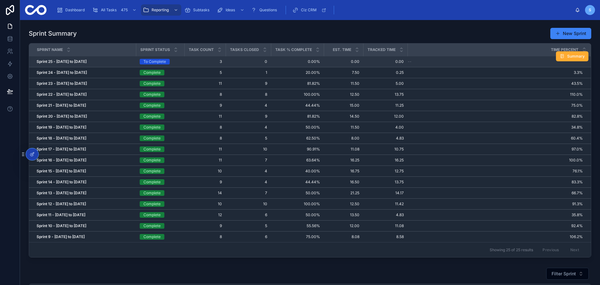
click at [87, 63] on strong "Sprint 25 - [DATE] to [DATE]" at bounding box center [62, 61] width 50 height 5
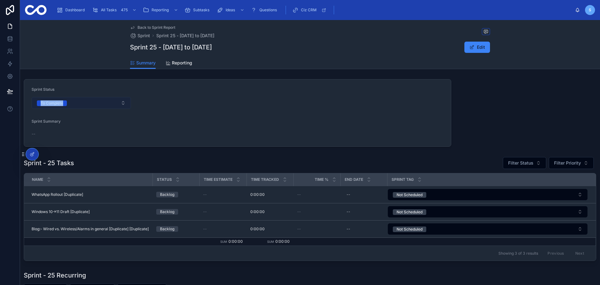
drag, startPoint x: 102, startPoint y: 96, endPoint x: 103, endPoint y: 100, distance: 4.3
click at [103, 100] on div "Sprint Status To Complete" at bounding box center [81, 98] width 99 height 22
click at [104, 102] on button "To Complete" at bounding box center [81, 103] width 99 height 12
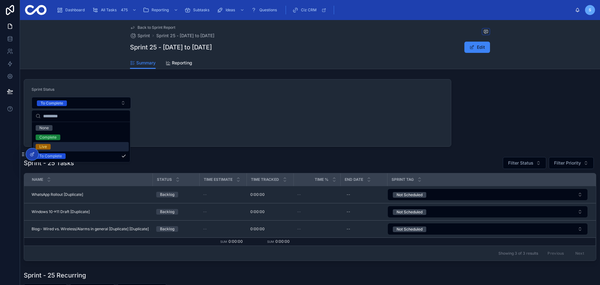
click at [100, 144] on div "Live" at bounding box center [81, 146] width 96 height 9
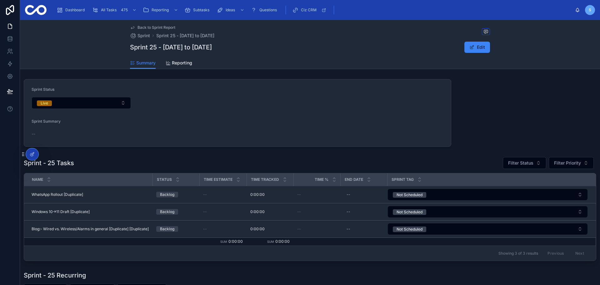
click at [164, 29] on span "Back to Sprint Report" at bounding box center [157, 27] width 38 height 5
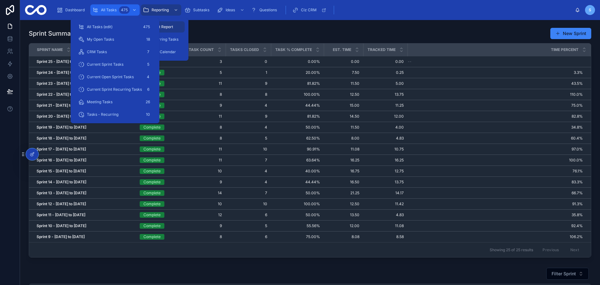
click at [109, 4] on link "All Tasks 475" at bounding box center [114, 9] width 49 height 11
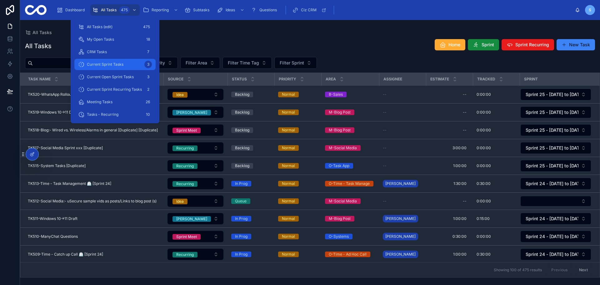
click at [117, 61] on div "Current Sprint Tasks 3" at bounding box center [115, 64] width 74 height 10
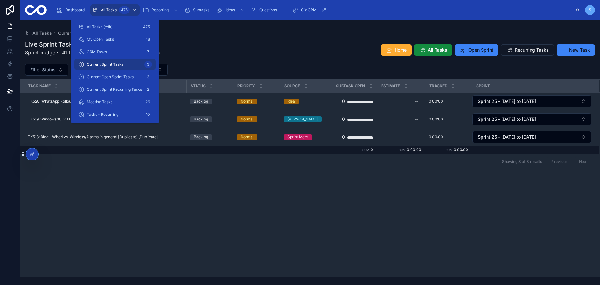
click at [310, 50] on div "Live Sprint Tasks Sprint budget:- 41 hours - Recurring Tasks 28.5h = 12.5h Home…" at bounding box center [310, 50] width 570 height 20
click at [111, 11] on span "All Tasks" at bounding box center [109, 10] width 16 height 5
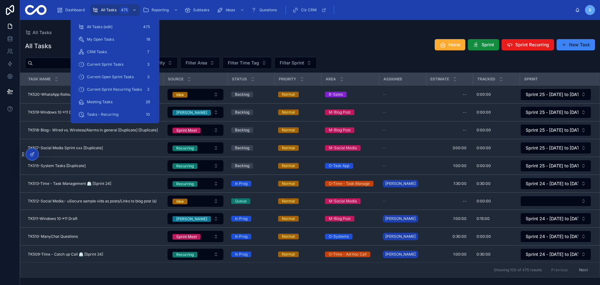
click at [241, 36] on div "All Tasks Home Sprint Sprint Recurring New Task Filter Status Filter Priority F…" at bounding box center [310, 156] width 580 height 242
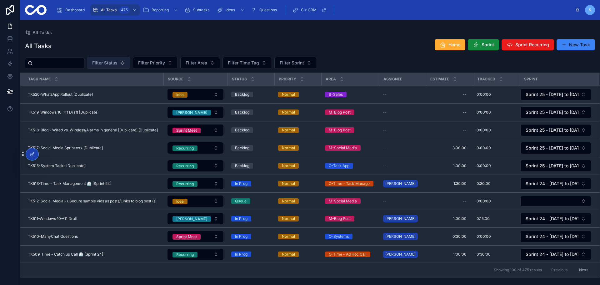
click at [130, 65] on button "Filter Status" at bounding box center [108, 63] width 43 height 12
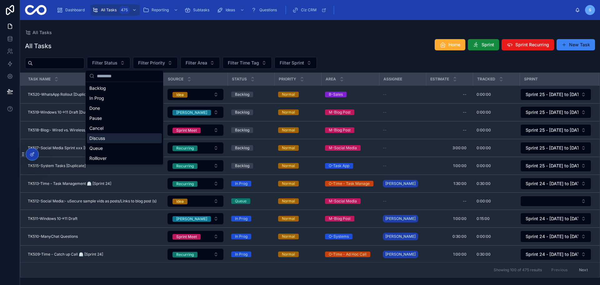
click at [132, 135] on div "Discuss" at bounding box center [124, 138] width 75 height 10
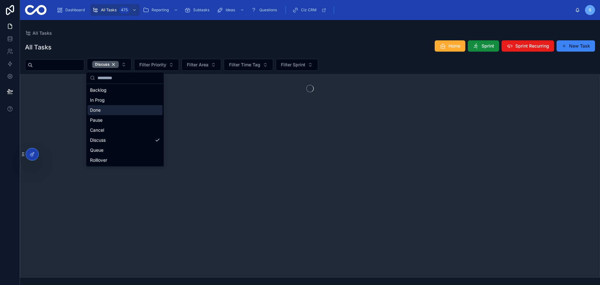
click at [398, 33] on div "All Tasks" at bounding box center [310, 33] width 570 height 6
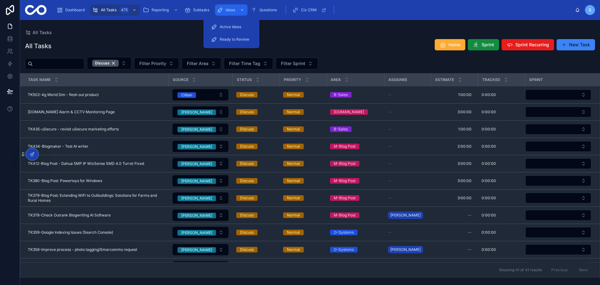
click at [237, 8] on div "Ideas" at bounding box center [231, 10] width 29 height 10
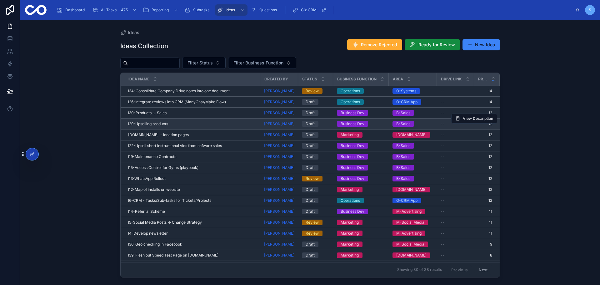
click at [217, 123] on div "I29-Upselling products I29-Upselling products" at bounding box center [192, 123] width 129 height 5
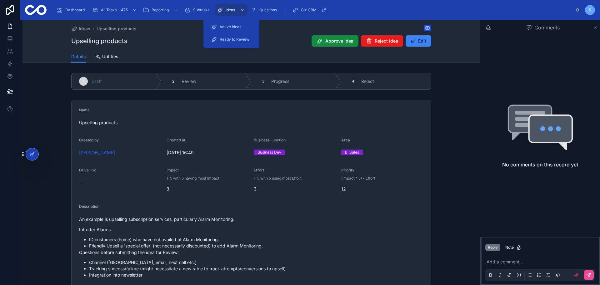
click at [231, 12] on span "Ideas" at bounding box center [230, 10] width 9 height 5
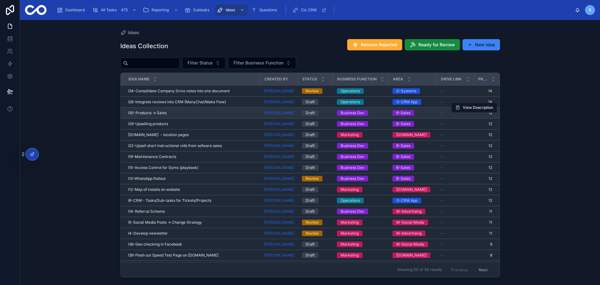
scroll to position [0, 2]
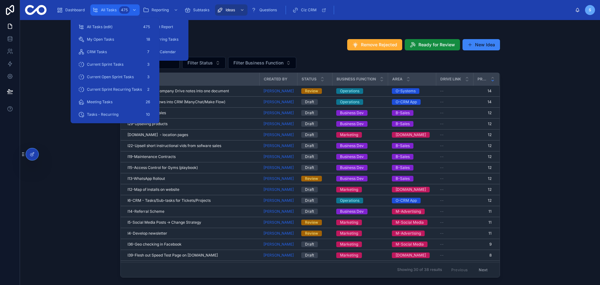
click at [111, 9] on span "All Tasks" at bounding box center [109, 10] width 16 height 5
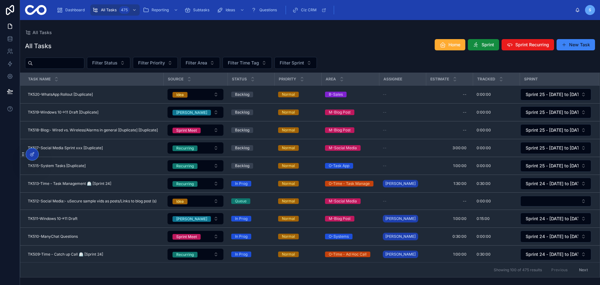
click at [232, 32] on div "All Tasks" at bounding box center [310, 32] width 570 height 5
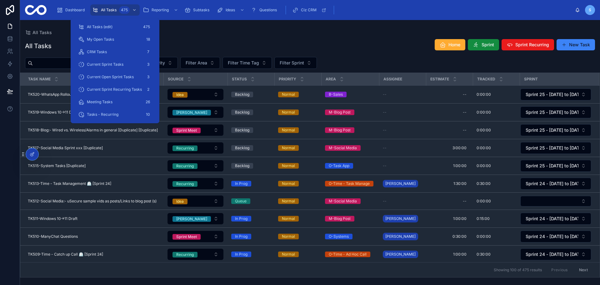
click at [268, 39] on div "All Tasks Home Sprint Sprint Recurring New Task" at bounding box center [310, 46] width 570 height 14
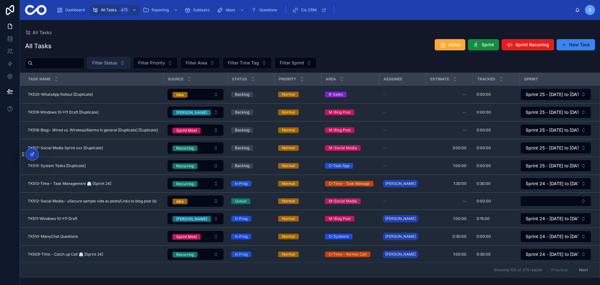
click at [118, 64] on span "Filter Status" at bounding box center [104, 63] width 25 height 6
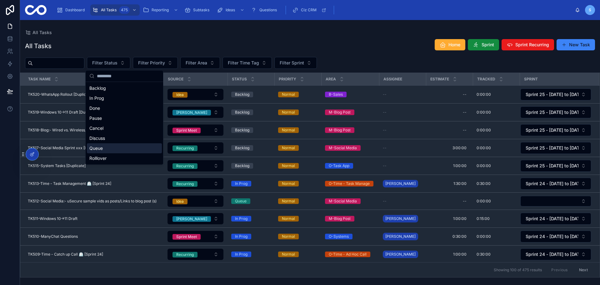
click at [125, 146] on div "Queue" at bounding box center [124, 148] width 75 height 10
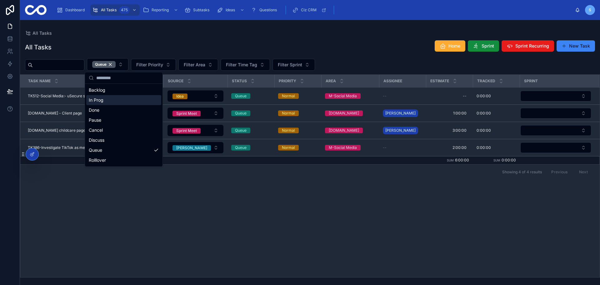
click at [282, 42] on div "All Tasks Home Sprint Sprint Recurring New Task" at bounding box center [310, 47] width 570 height 14
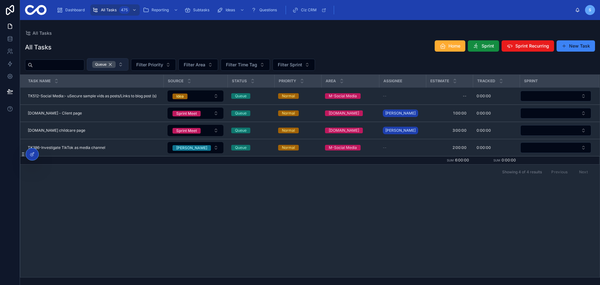
click at [116, 62] on div "Queue" at bounding box center [103, 64] width 23 height 7
click at [116, 65] on span "Queue" at bounding box center [103, 64] width 23 height 7
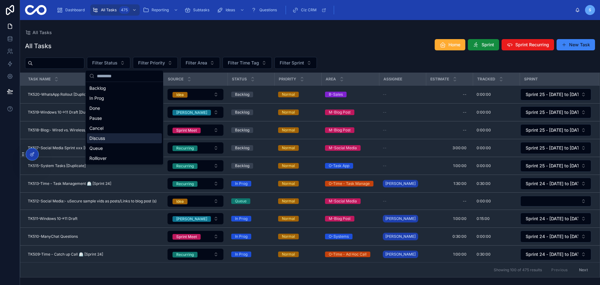
click at [125, 137] on div "Discuss" at bounding box center [124, 138] width 75 height 10
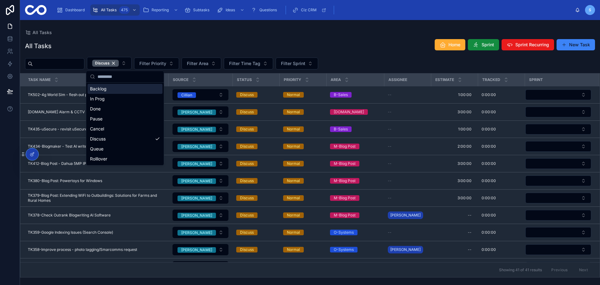
click at [335, 28] on div "All Tasks All Tasks Home Sprint Sprint Recurring New Task Discuss Filter Priori…" at bounding box center [310, 148] width 580 height 257
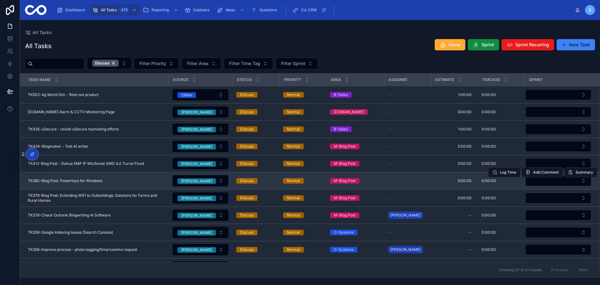
scroll to position [313, 0]
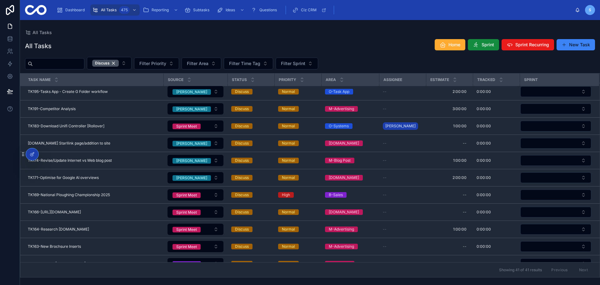
click at [343, 38] on div "All Tasks Home Sprint Sprint Recurring New Task Discuss Filter Priority Filter …" at bounding box center [310, 156] width 580 height 242
click at [406, 45] on div "All Tasks Home Sprint Sprint Recurring New Task" at bounding box center [310, 46] width 570 height 14
click at [533, 47] on button "New Task" at bounding box center [576, 44] width 38 height 11
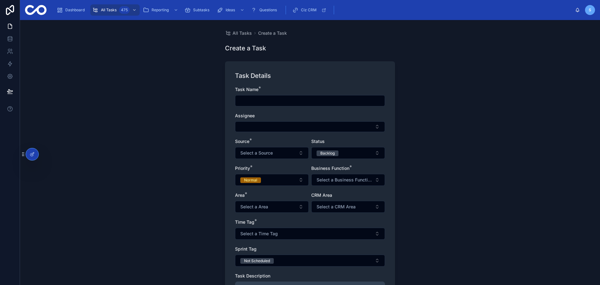
click at [237, 100] on input "text" at bounding box center [309, 100] width 149 height 9
type input "*"
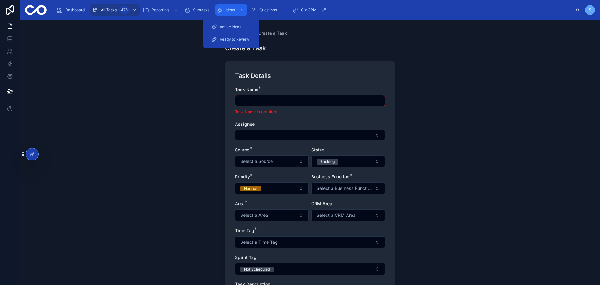
click at [226, 7] on div "Ideas" at bounding box center [231, 10] width 29 height 10
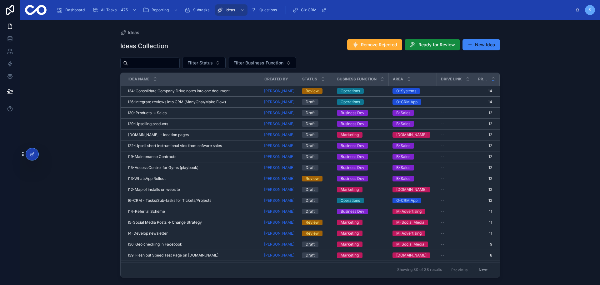
click at [174, 61] on input "text" at bounding box center [153, 63] width 51 height 9
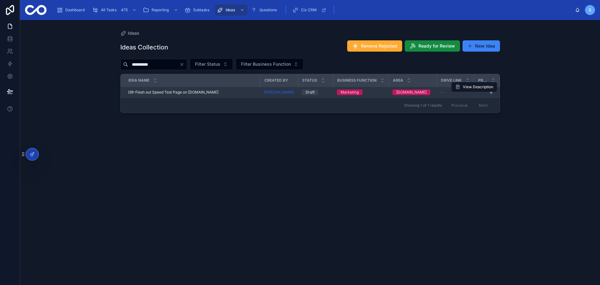
type input "**********"
click at [186, 92] on span "I39-Flesh out Speed Test Page on [DOMAIN_NAME]" at bounding box center [173, 92] width 90 height 5
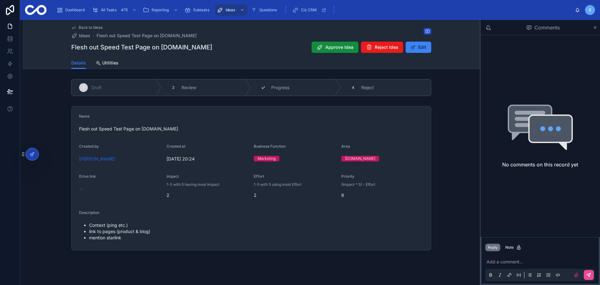
click at [301, 87] on div "3 Progress" at bounding box center [296, 87] width 90 height 16
click at [132, 85] on div "Draft" at bounding box center [117, 87] width 90 height 16
click at [328, 46] on span "Approve Idea" at bounding box center [340, 47] width 28 height 6
click at [524, 18] on div "I39-Flesh out Speed Test Page on [DOMAIN_NAME] created as Task" at bounding box center [538, 21] width 93 height 12
click at [522, 21] on div "I39-Flesh out Speed Test Page on [DOMAIN_NAME] created as Task" at bounding box center [538, 21] width 93 height 12
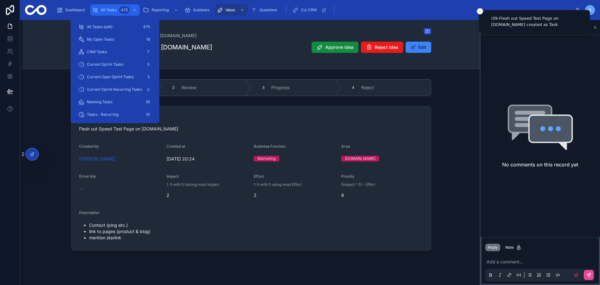
click at [112, 11] on span "All Tasks" at bounding box center [109, 10] width 16 height 5
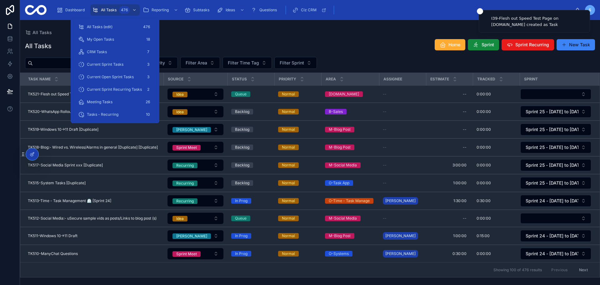
click at [314, 27] on div "All Tasks All Tasks Home Sprint Sprint Recurring New Task Filter Status Filter …" at bounding box center [310, 148] width 580 height 257
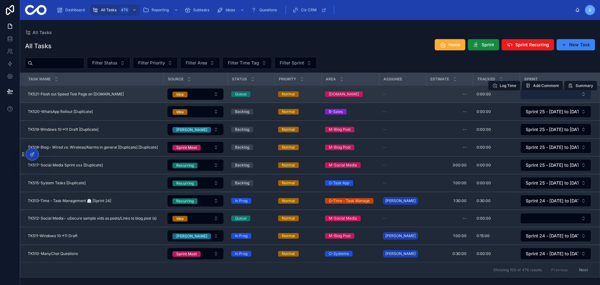
click at [533, 95] on button "Select Button" at bounding box center [556, 94] width 71 height 11
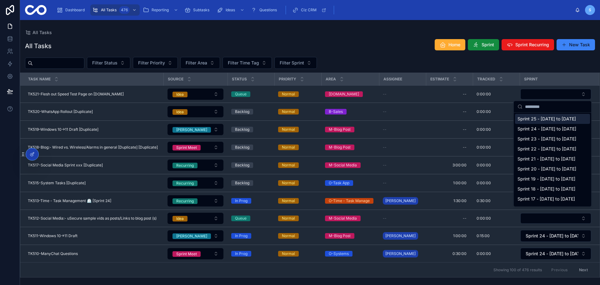
click at [533, 122] on span "Sprint 25 - [DATE] to [DATE]" at bounding box center [547, 119] width 58 height 6
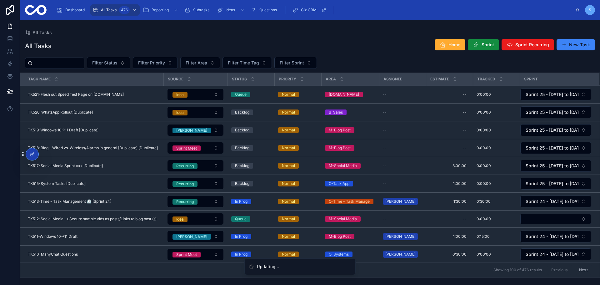
click at [362, 55] on div "All Tasks Home Sprint Sprint Recurring New Task Filter Status Filter Priority F…" at bounding box center [310, 156] width 580 height 242
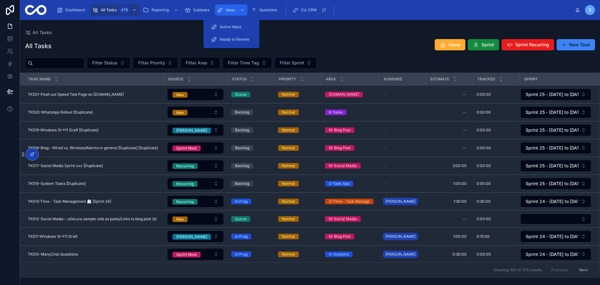
click at [234, 11] on span "Ideas" at bounding box center [230, 10] width 9 height 5
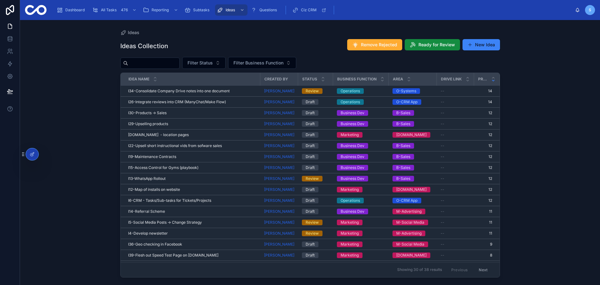
click at [174, 61] on input "text" at bounding box center [153, 63] width 51 height 9
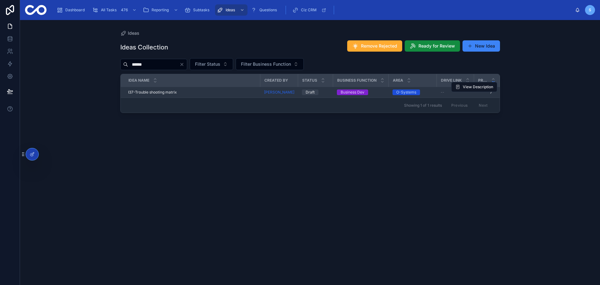
type input "******"
click at [194, 94] on div "I37-Trouble shooting matrix I37-Trouble shooting matrix" at bounding box center [192, 92] width 129 height 5
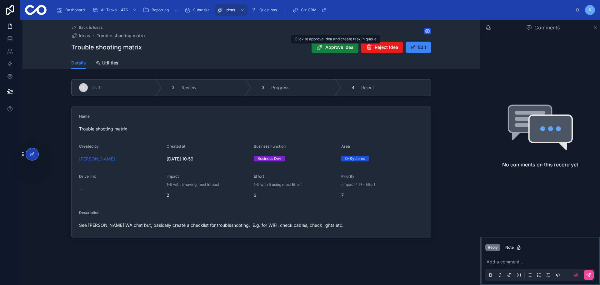
click at [346, 45] on span "Approve Idea" at bounding box center [340, 47] width 28 height 6
click at [105, 12] on span "All Tasks" at bounding box center [109, 10] width 16 height 5
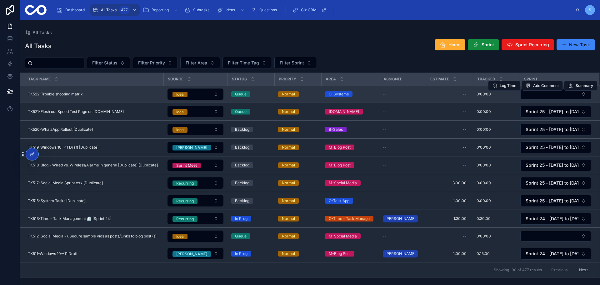
click at [529, 93] on div "Log Time Add Comment Summary" at bounding box center [542, 85] width 109 height 17
click at [532, 94] on button "Select Button" at bounding box center [556, 94] width 71 height 11
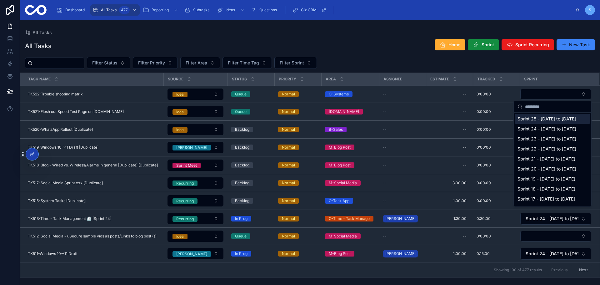
click at [533, 122] on span "Sprint 25 - [DATE] to [DATE]" at bounding box center [547, 119] width 58 height 6
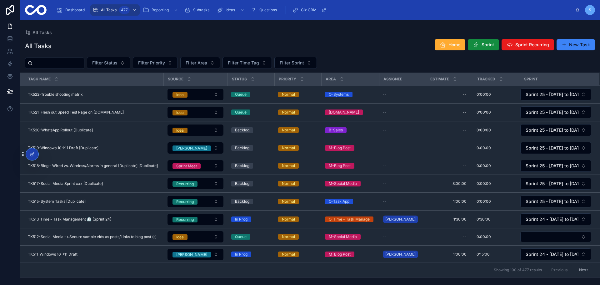
click at [365, 45] on div "All Tasks Home Sprint Sprint Recurring New Task" at bounding box center [310, 46] width 570 height 14
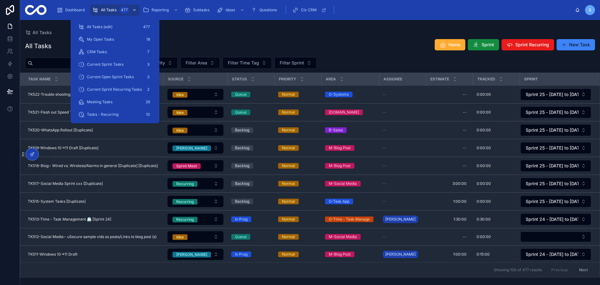
click at [104, 10] on span "All Tasks" at bounding box center [109, 10] width 16 height 5
click at [120, 60] on div "Current Sprint Tasks 3" at bounding box center [115, 64] width 74 height 10
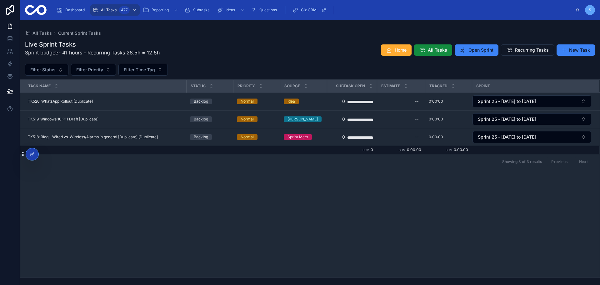
click at [368, 47] on div "Live Sprint Tasks Sprint budget:- 41 hours - Recurring Tasks 28.5h = 12.5h Home…" at bounding box center [310, 50] width 570 height 20
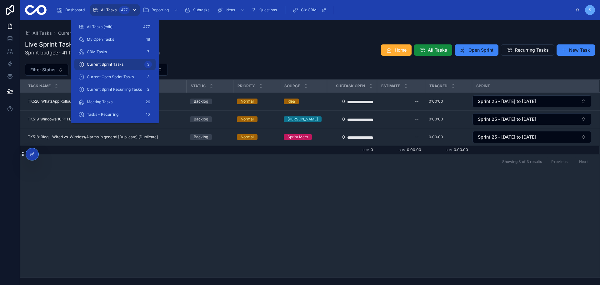
click at [109, 5] on link "All Tasks 477" at bounding box center [114, 9] width 49 height 11
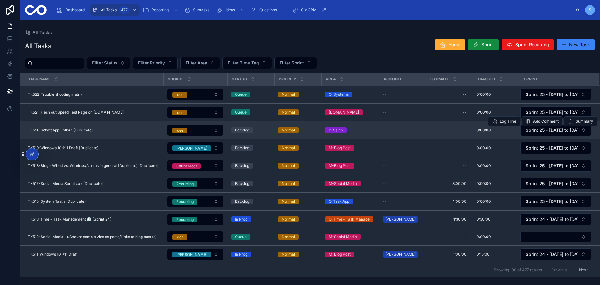
click at [92, 129] on span "TK520-WhatsApp Rollout [Duplicate]" at bounding box center [60, 130] width 65 height 5
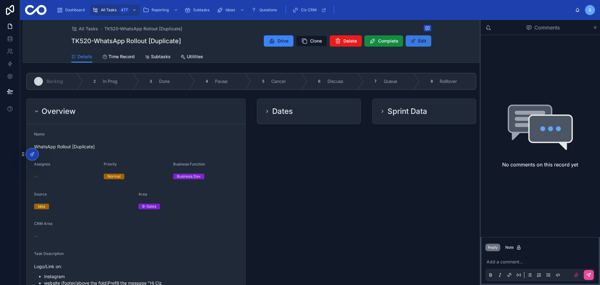
click at [423, 40] on button "Edit" at bounding box center [419, 40] width 26 height 11
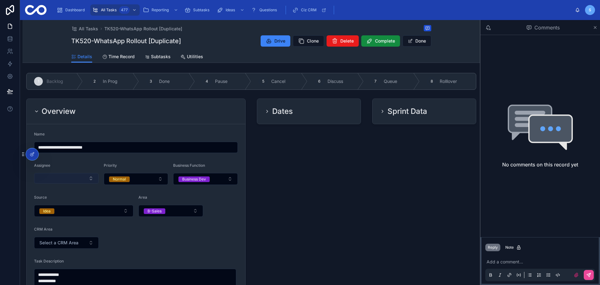
click at [63, 177] on button "Select Button" at bounding box center [66, 178] width 65 height 11
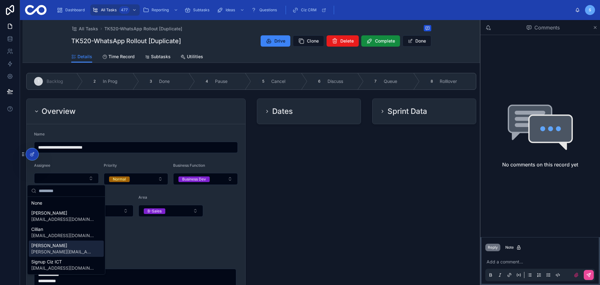
click at [63, 248] on span "[PERSON_NAME]" at bounding box center [62, 245] width 63 height 6
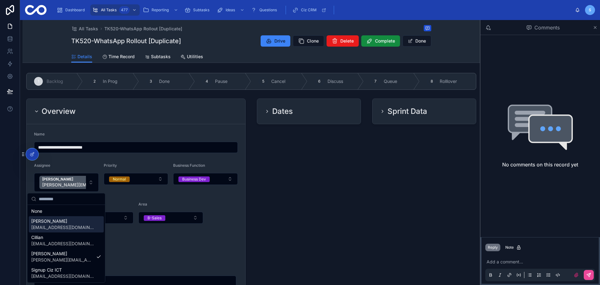
click at [226, 210] on form "**********" at bounding box center [136, 281] width 219 height 315
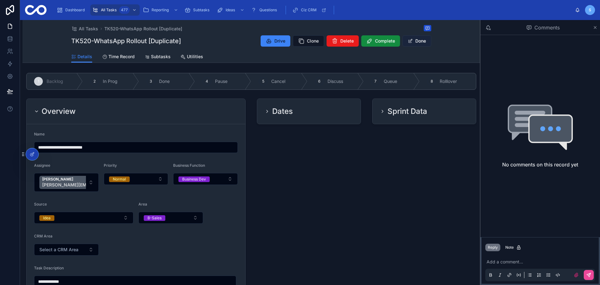
click at [420, 43] on button "Done" at bounding box center [417, 40] width 29 height 11
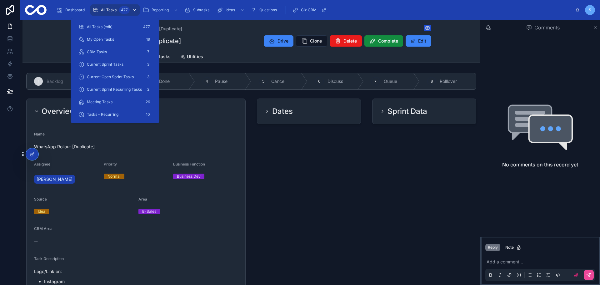
click at [106, 6] on div "All Tasks 477" at bounding box center [115, 10] width 46 height 10
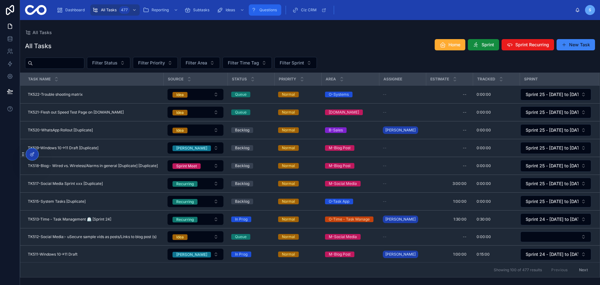
click at [256, 10] on icon "scrollable content" at bounding box center [254, 10] width 6 height 6
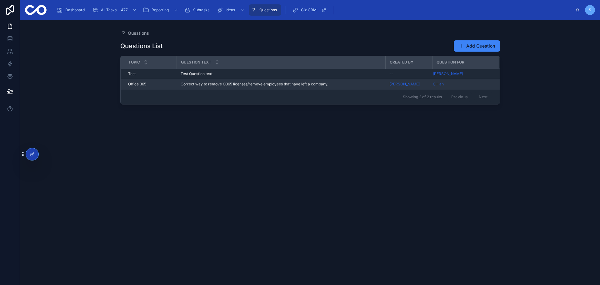
click at [246, 85] on span "Correct way to remove O365 licenses/remove employees that have left a company." at bounding box center [255, 84] width 148 height 5
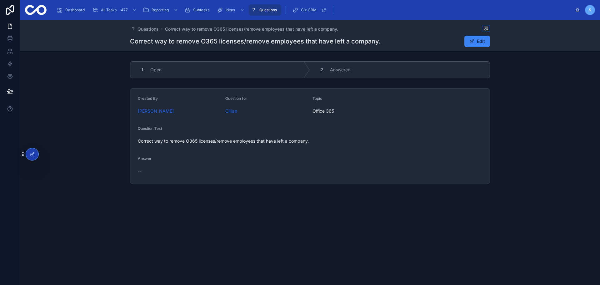
drag, startPoint x: 160, startPoint y: 139, endPoint x: 313, endPoint y: 140, distance: 153.2
click at [313, 140] on span "Correct way to remove O365 licenses/remove employees that have left a company." at bounding box center [310, 141] width 345 height 6
click at [325, 142] on span "Correct way to remove O365 licenses/remove employees that have left a company." at bounding box center [310, 141] width 345 height 6
click at [269, 13] on div "Questions" at bounding box center [265, 10] width 29 height 10
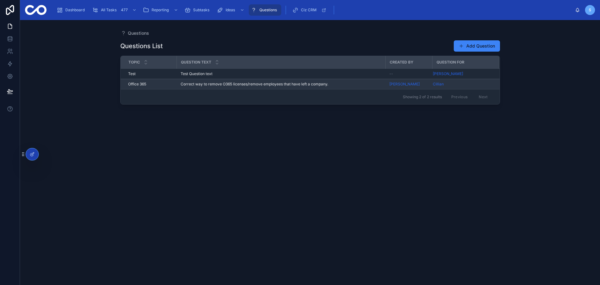
click at [280, 85] on span "Correct way to remove O365 licenses/remove employees that have left a company." at bounding box center [255, 84] width 148 height 5
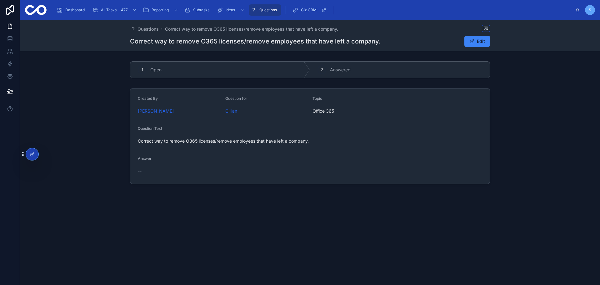
drag, startPoint x: 316, startPoint y: 140, endPoint x: 131, endPoint y: 138, distance: 185.1
click at [131, 138] on form "Created By [PERSON_NAME] Question for Cillian Topic Office 365 Question Text Co…" at bounding box center [310, 135] width 360 height 95
click at [197, 144] on span "Correct way to remove O365 licenses/remove employees that have left a company." at bounding box center [310, 141] width 345 height 6
click at [201, 141] on span "Correct way to remove O365 licenses/remove employees that have left a company." at bounding box center [310, 141] width 345 height 6
drag, startPoint x: 174, startPoint y: 142, endPoint x: 204, endPoint y: 142, distance: 30.3
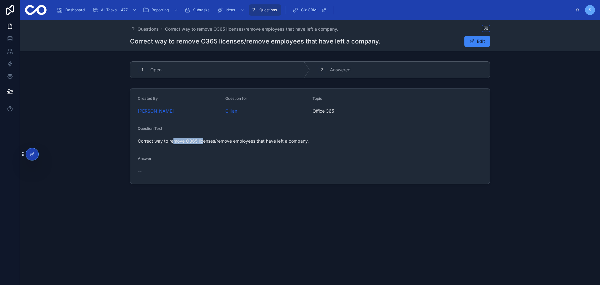
click at [204, 142] on span "Correct way to remove O365 licenses/remove employees that have left a company." at bounding box center [310, 141] width 345 height 6
click at [217, 142] on span "Correct way to remove O365 licenses/remove employees that have left a company." at bounding box center [310, 141] width 345 height 6
drag, startPoint x: 217, startPoint y: 142, endPoint x: 316, endPoint y: 144, distance: 99.1
click at [316, 144] on span "Correct way to remove O365 licenses/remove employees that have left a company." at bounding box center [310, 141] width 345 height 6
click at [316, 142] on span "Correct way to remove O365 licenses/remove employees that have left a company." at bounding box center [310, 141] width 345 height 6
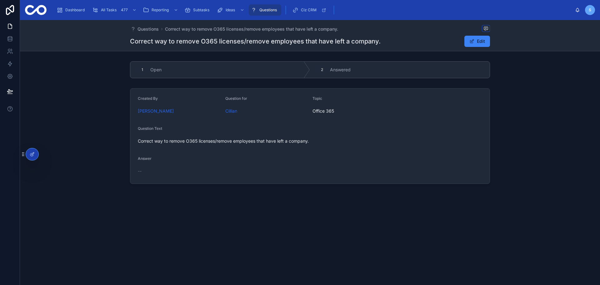
drag, startPoint x: 316, startPoint y: 142, endPoint x: 135, endPoint y: 143, distance: 181.1
click at [135, 143] on form "Created By [PERSON_NAME] Question for Cillian Topic Office 365 Question Text Co…" at bounding box center [310, 135] width 360 height 95
click at [269, 8] on span "Questions" at bounding box center [269, 10] width 18 height 5
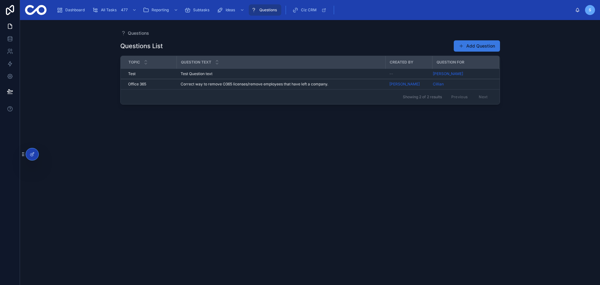
click at [482, 48] on button "Add Question" at bounding box center [477, 45] width 46 height 11
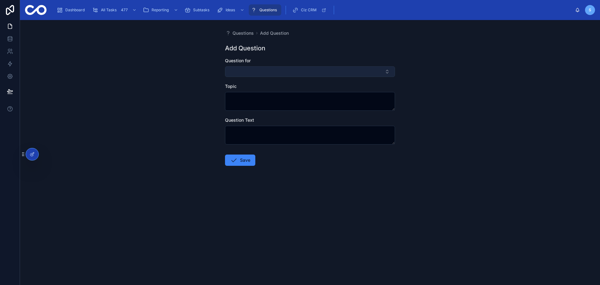
click at [253, 70] on button "Select Button" at bounding box center [310, 71] width 170 height 11
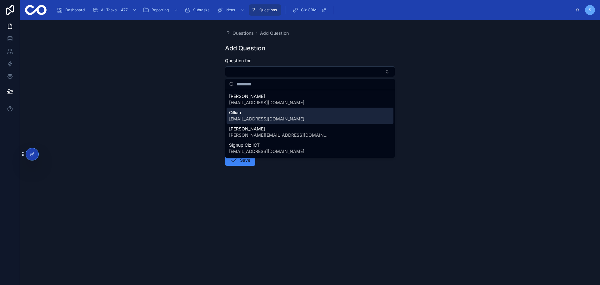
click at [251, 116] on span "[EMAIL_ADDRESS][DOMAIN_NAME]" at bounding box center [266, 119] width 75 height 6
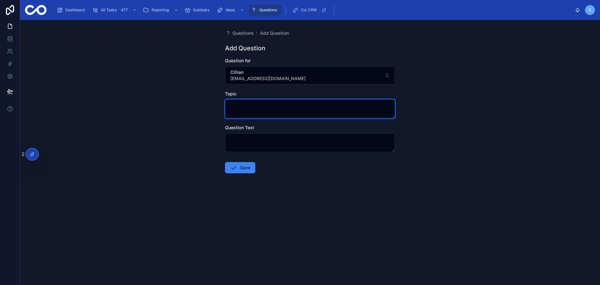
click at [255, 108] on textarea at bounding box center [310, 108] width 170 height 19
type textarea "**********"
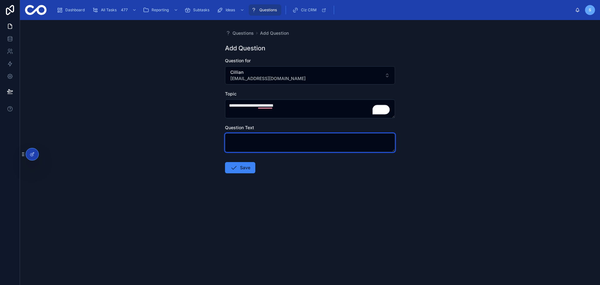
click at [283, 146] on textarea at bounding box center [310, 142] width 170 height 19
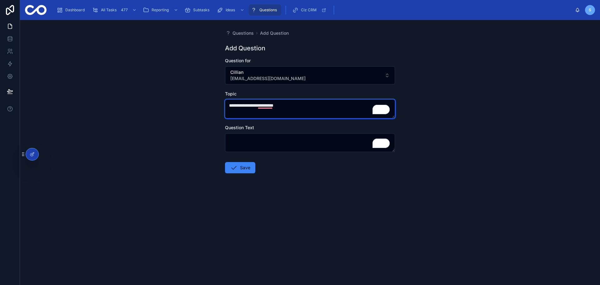
drag, startPoint x: 306, startPoint y: 105, endPoint x: 188, endPoint y: 101, distance: 118.3
click at [188, 101] on div "**********" at bounding box center [310, 152] width 580 height 265
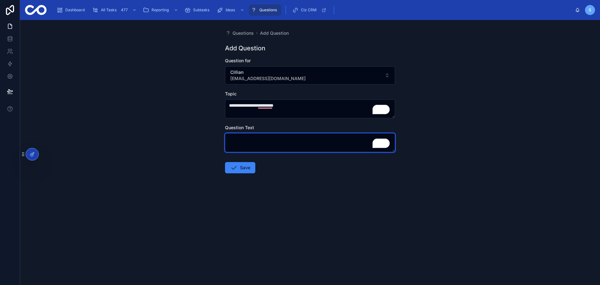
click at [251, 143] on textarea "To enrich screen reader interactions, please activate Accessibility in Grammarl…" at bounding box center [310, 142] width 170 height 19
paste textarea "**********"
type textarea "**********"
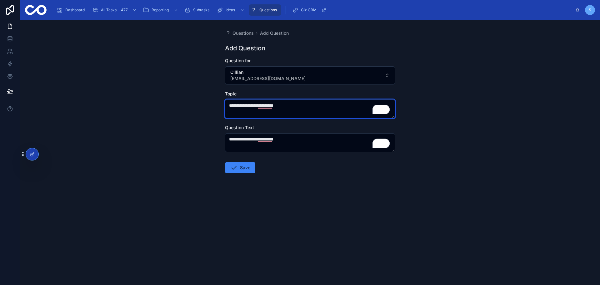
drag, startPoint x: 258, startPoint y: 107, endPoint x: 192, endPoint y: 104, distance: 66.0
click at [192, 104] on div "**********" at bounding box center [310, 152] width 580 height 265
type textarea "**********"
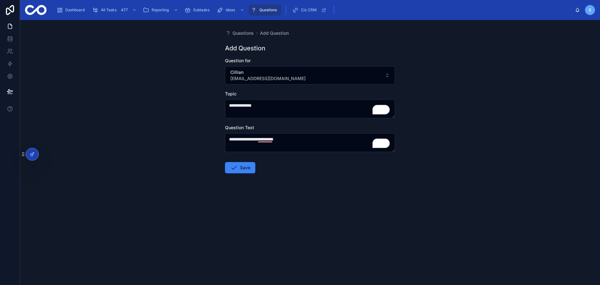
click at [297, 170] on form "**********" at bounding box center [310, 136] width 170 height 156
click at [242, 168] on button "Save" at bounding box center [240, 167] width 30 height 11
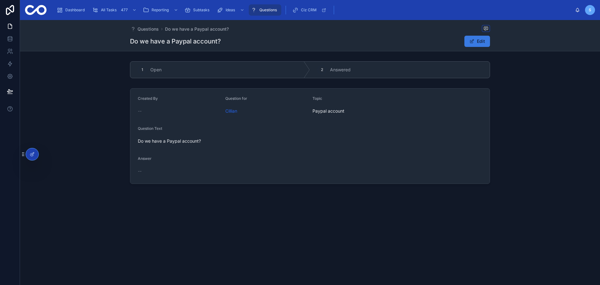
click at [484, 42] on button "Edit" at bounding box center [478, 41] width 26 height 11
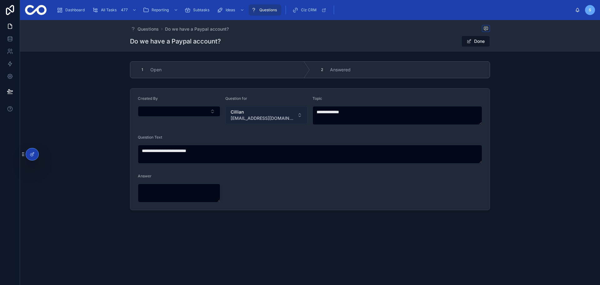
click at [264, 116] on span "[EMAIL_ADDRESS][DOMAIN_NAME]" at bounding box center [263, 118] width 64 height 6
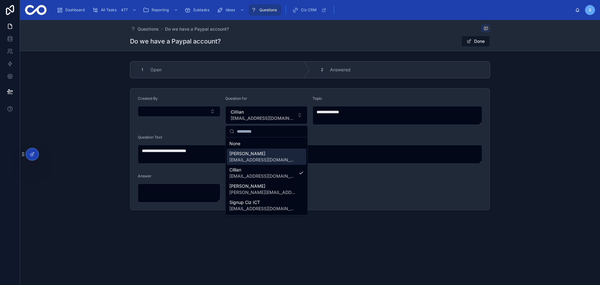
click at [267, 164] on div "[PERSON_NAME] [EMAIL_ADDRESS][DOMAIN_NAME]" at bounding box center [266, 157] width 79 height 16
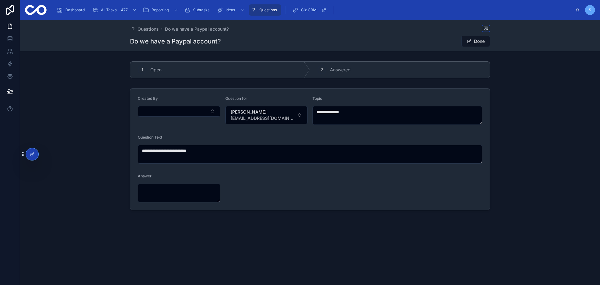
click at [512, 88] on div "**********" at bounding box center [310, 149] width 580 height 127
click at [479, 43] on button "Done" at bounding box center [476, 41] width 29 height 11
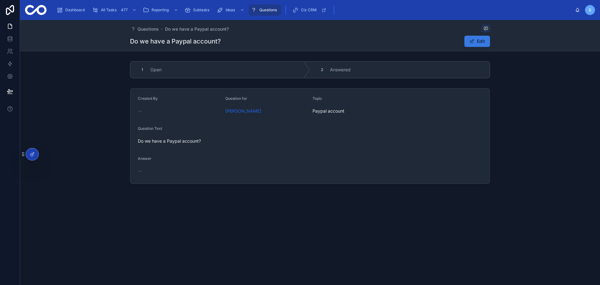
click at [484, 40] on button "Edit" at bounding box center [478, 41] width 26 height 11
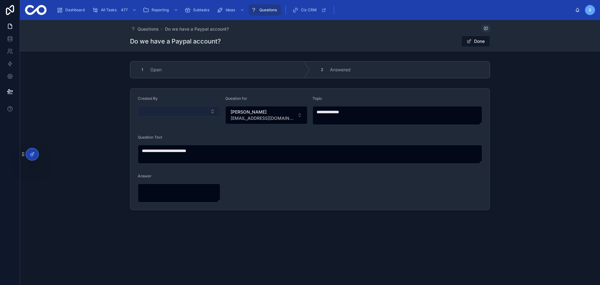
click at [194, 109] on button "Select Button" at bounding box center [179, 111] width 83 height 11
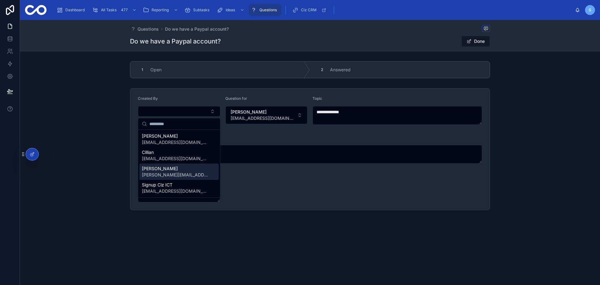
click at [188, 174] on div "Simon [EMAIL_ADDRESS][DOMAIN_NAME]" at bounding box center [178, 172] width 79 height 16
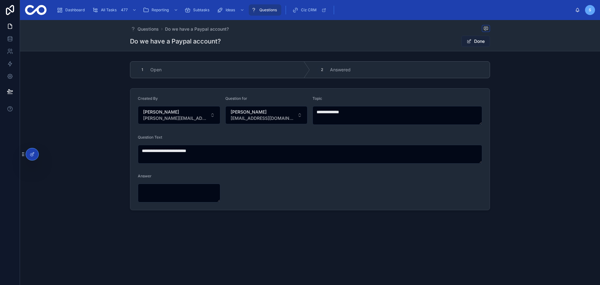
click at [480, 46] on button "Done" at bounding box center [476, 41] width 29 height 11
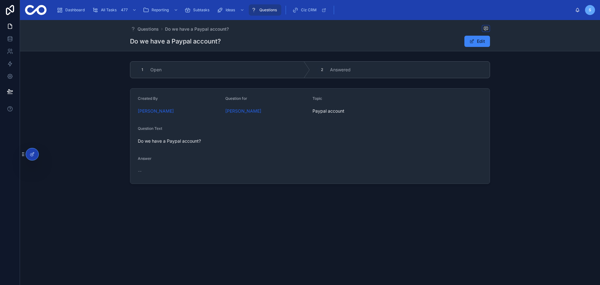
click at [265, 10] on span "Questions" at bounding box center [269, 10] width 18 height 5
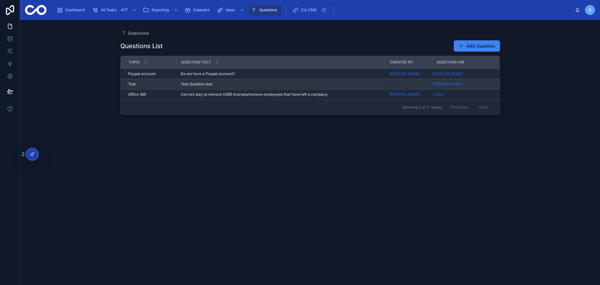
click at [245, 85] on div "Test Question text Test Question text" at bounding box center [281, 84] width 201 height 5
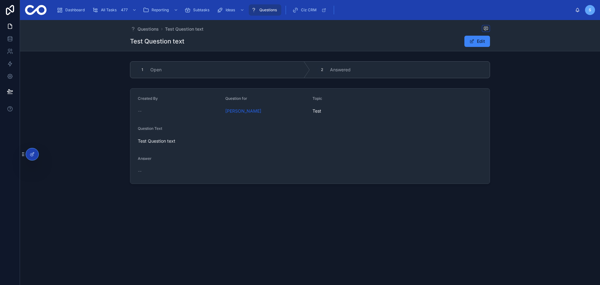
click at [271, 9] on span "Questions" at bounding box center [269, 10] width 18 height 5
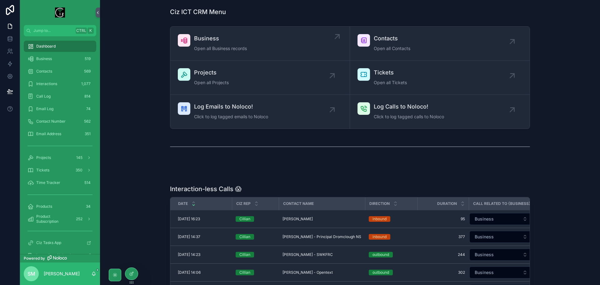
click at [210, 48] on span "Open all Business records" at bounding box center [220, 48] width 53 height 6
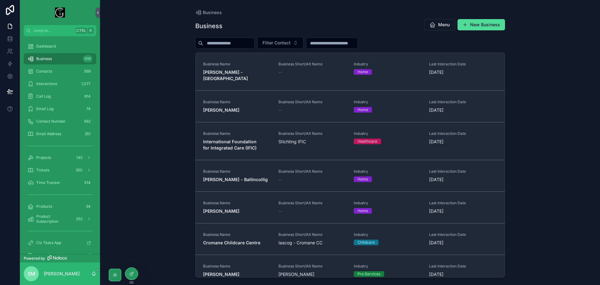
click at [52, 59] on div "Business 519" at bounding box center [60, 59] width 65 height 10
click at [53, 74] on div "Contacts 569" at bounding box center [60, 71] width 65 height 10
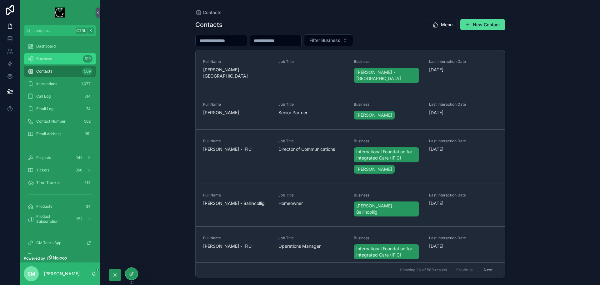
click at [55, 61] on div "Business 519" at bounding box center [60, 59] width 65 height 10
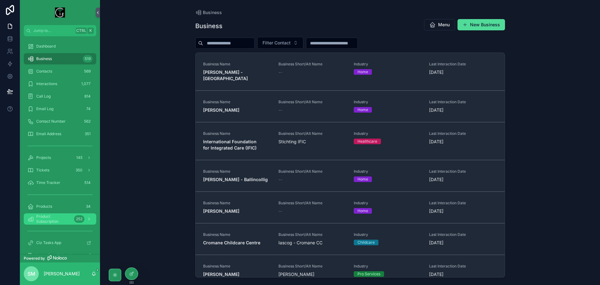
click at [70, 219] on span "Product Subscription" at bounding box center [53, 219] width 35 height 10
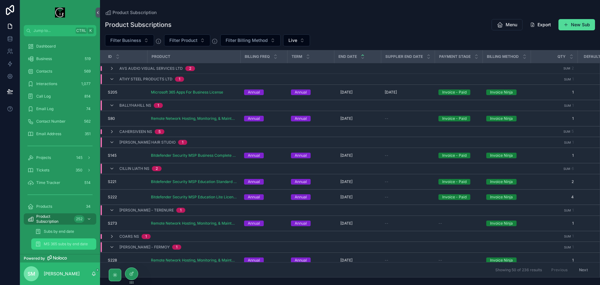
click at [68, 248] on div "MS 365 subs by end date" at bounding box center [64, 244] width 58 height 10
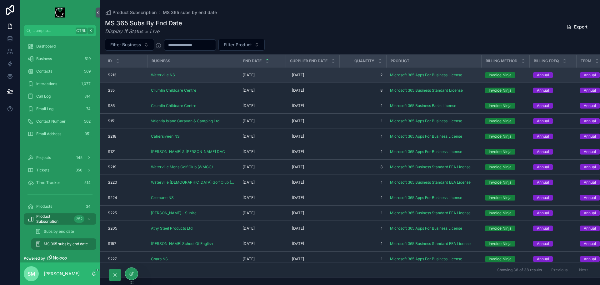
click at [274, 74] on div "13/09/2025 13/09/2025" at bounding box center [262, 75] width 39 height 5
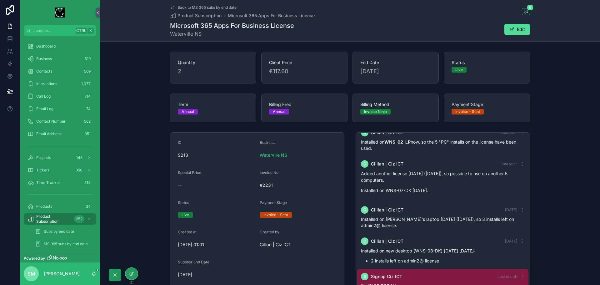
click at [187, 8] on span "Back to MS 365 subs by end date" at bounding box center [207, 7] width 59 height 5
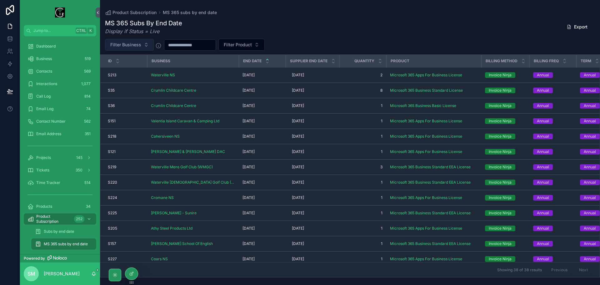
click at [126, 44] on span "Filter Business" at bounding box center [125, 45] width 31 height 6
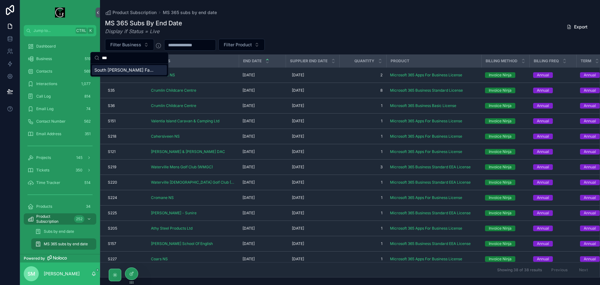
type input "***"
click at [131, 71] on span "South West Kerry Family Resource Centre (SWKFRC)" at bounding box center [125, 70] width 63 height 6
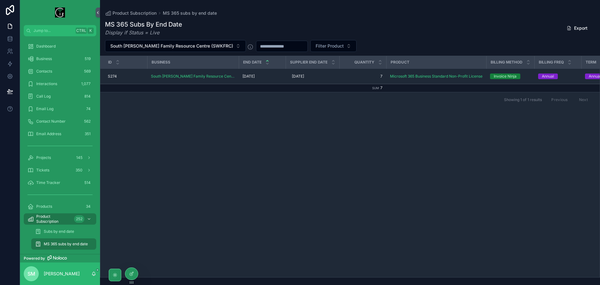
click at [390, 28] on div "MS 365 Subs By End Date Display if Status = Live Export" at bounding box center [350, 28] width 490 height 16
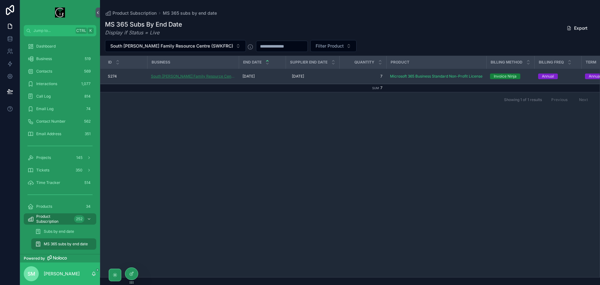
click at [194, 78] on span "South West Kerry Family Resource Centre (SWKFRC)" at bounding box center [193, 76] width 84 height 5
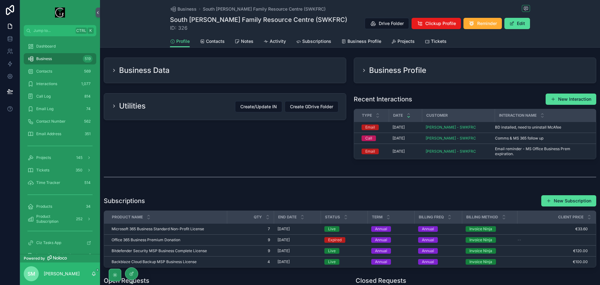
click at [330, 41] on div "Profile Contacts Notes Activity Subscriptions Business Profile Projects Tickets" at bounding box center [350, 41] width 360 height 12
click at [316, 42] on span "Subscriptions" at bounding box center [316, 41] width 29 height 6
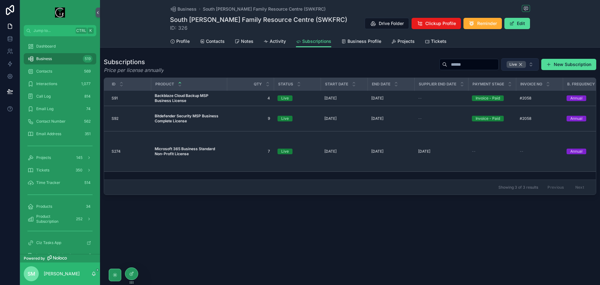
click at [523, 64] on div "Live" at bounding box center [516, 64] width 19 height 7
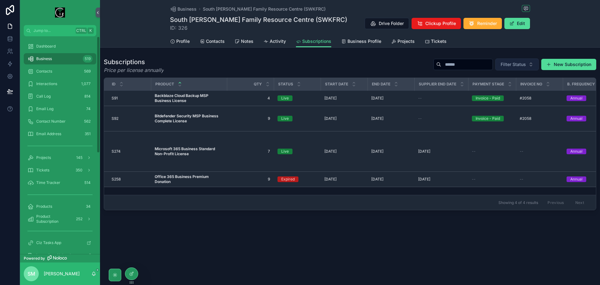
click at [60, 63] on div "Business 519" at bounding box center [60, 59] width 65 height 10
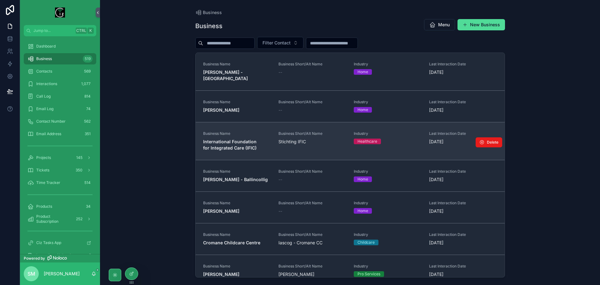
click at [242, 139] on strong "International Foundation for Integrated Care (IFIC)" at bounding box center [230, 145] width 55 height 12
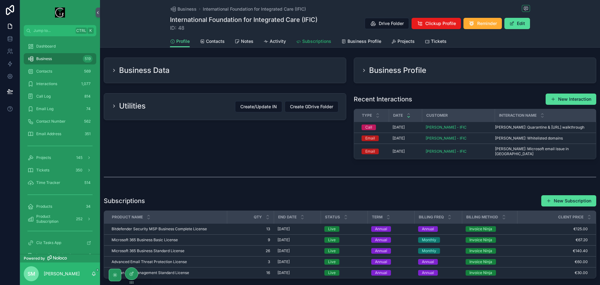
drag, startPoint x: 305, startPoint y: 42, endPoint x: 307, endPoint y: 47, distance: 5.3
click at [305, 42] on span "Subscriptions" at bounding box center [316, 41] width 29 height 6
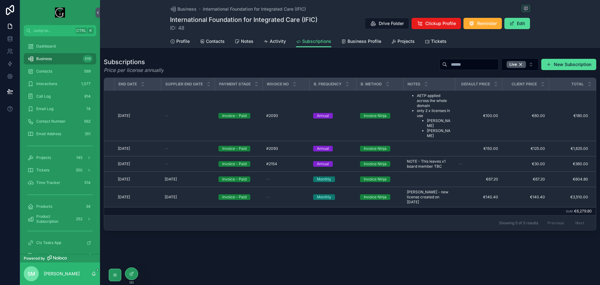
scroll to position [0, 254]
click at [479, 23] on span "Reminder" at bounding box center [487, 23] width 20 height 6
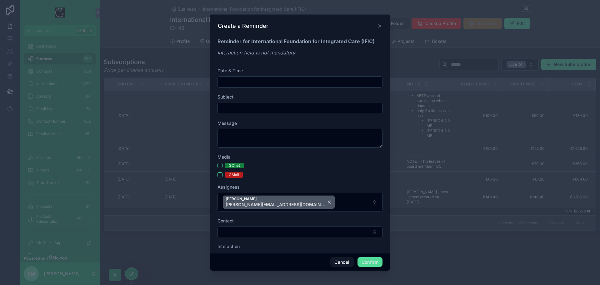
click at [280, 83] on input "text" at bounding box center [300, 82] width 164 height 9
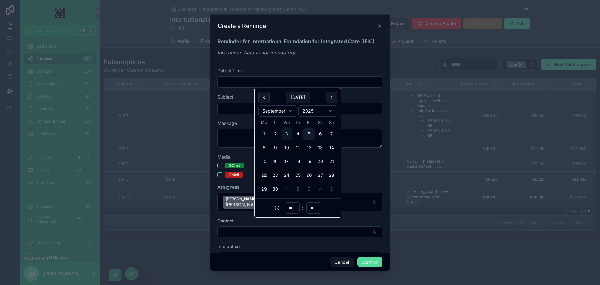
click at [308, 135] on button "5" at bounding box center [309, 133] width 11 height 11
click at [295, 207] on input "**" at bounding box center [292, 208] width 14 height 9
click at [295, 137] on div "17" at bounding box center [292, 136] width 28 height 10
type input "**********"
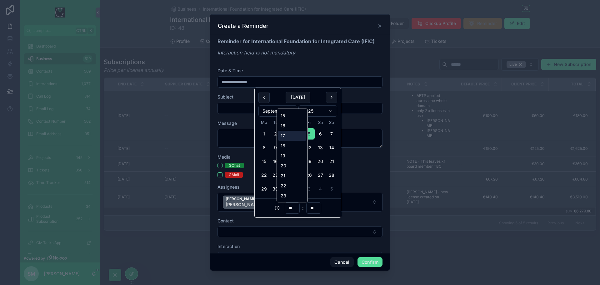
type input "**"
click at [316, 211] on input "**" at bounding box center [314, 208] width 14 height 9
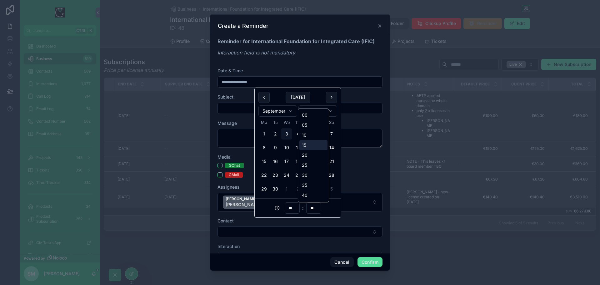
click at [316, 146] on div "15" at bounding box center [314, 145] width 28 height 10
type input "**********"
type input "**"
click at [294, 207] on input "**" at bounding box center [292, 208] width 14 height 9
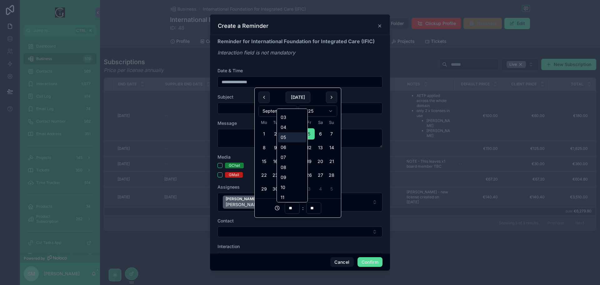
scroll to position [31, 0]
click at [290, 174] on div "09" at bounding box center [292, 174] width 28 height 10
type input "**********"
type input "**"
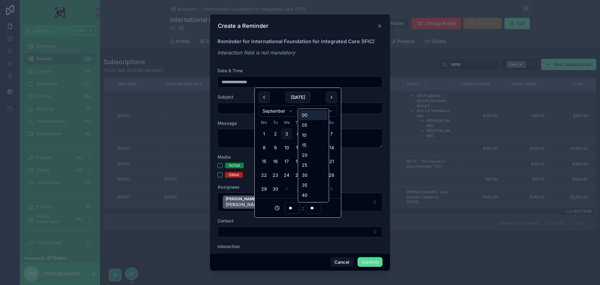
click at [314, 211] on input "**" at bounding box center [314, 208] width 14 height 9
click at [311, 115] on div "00" at bounding box center [314, 115] width 28 height 10
type input "**********"
type input "**"
click at [364, 168] on div "GChat" at bounding box center [300, 166] width 165 height 6
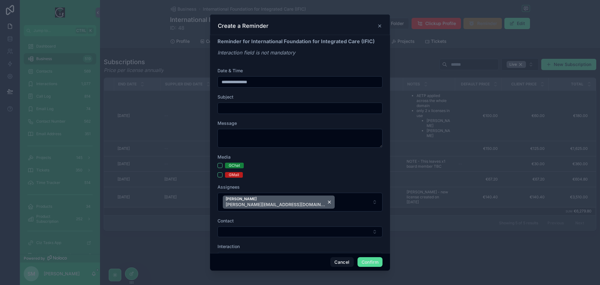
click at [268, 106] on input "text" at bounding box center [300, 108] width 164 height 9
type input "*"
type input "**********"
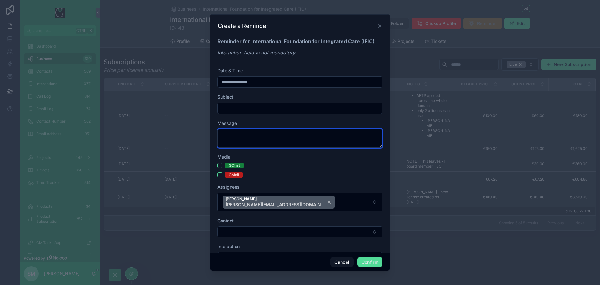
click at [258, 144] on textarea at bounding box center [300, 138] width 165 height 19
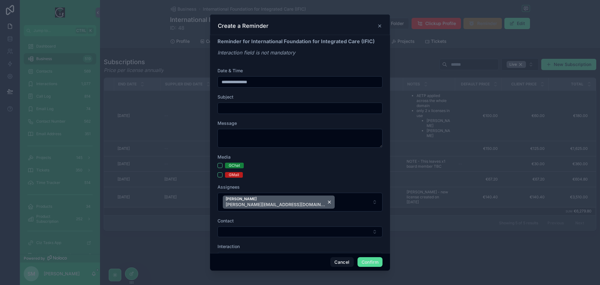
click at [252, 108] on input "text" at bounding box center [300, 108] width 164 height 9
paste input "**********"
type input "**********"
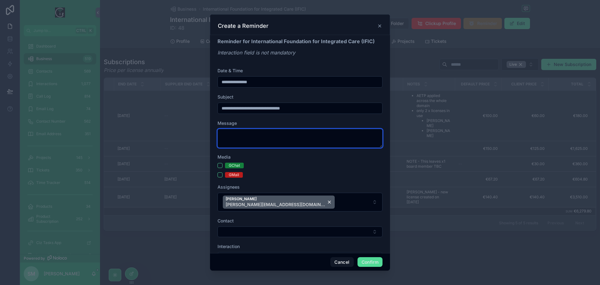
click at [240, 132] on textarea at bounding box center [300, 138] width 165 height 19
paste textarea "**********"
type textarea "**********"
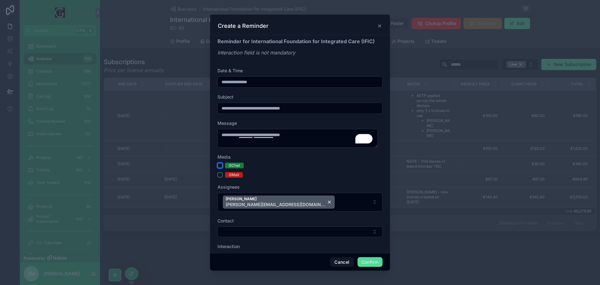
click at [221, 166] on button "GChat" at bounding box center [220, 165] width 5 height 5
click at [219, 175] on button "GMail" at bounding box center [220, 174] width 5 height 5
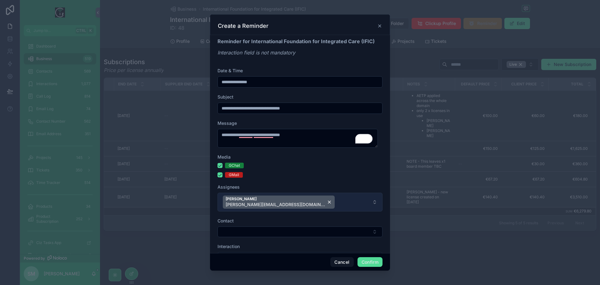
click at [306, 207] on button "Simon Murphy simon@cizict.com" at bounding box center [300, 202] width 165 height 19
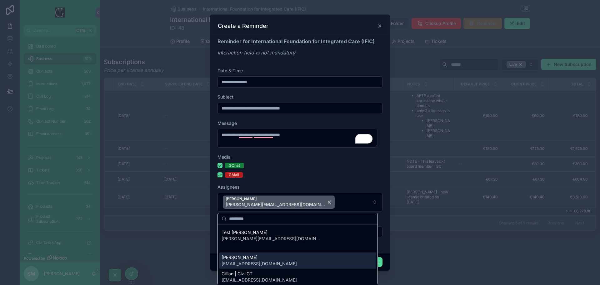
scroll to position [9, 0]
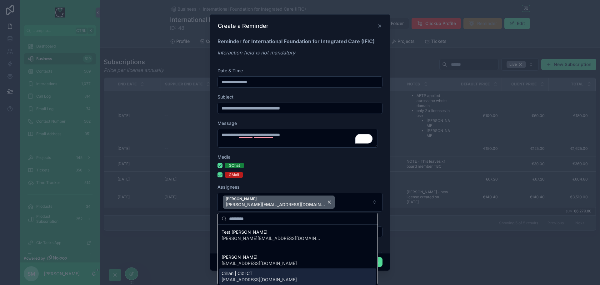
click at [272, 273] on div "Cillian | Ciz ICT cillian@cizict.com" at bounding box center [297, 276] width 157 height 16
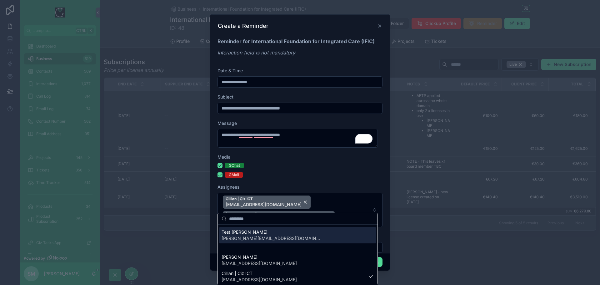
click at [322, 167] on div "GChat" at bounding box center [300, 166] width 165 height 6
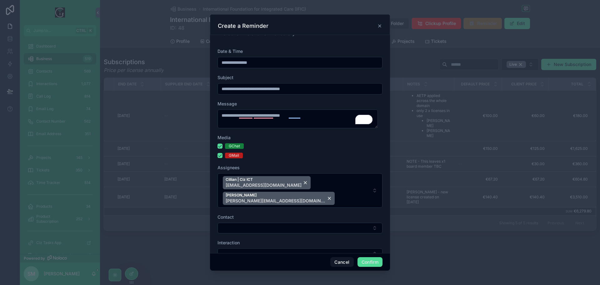
scroll to position [21, 0]
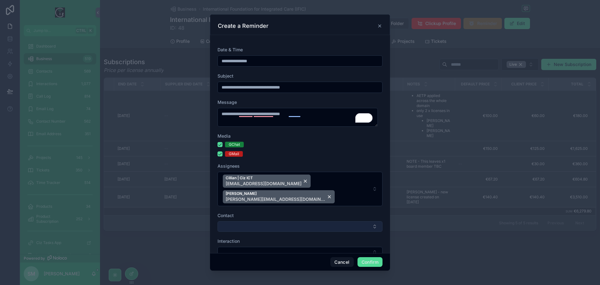
click at [308, 221] on button "Select Button" at bounding box center [300, 226] width 165 height 11
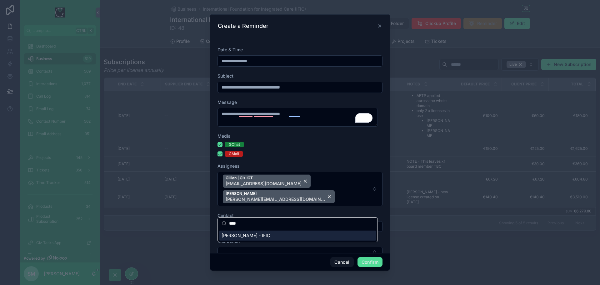
type input "****"
click at [293, 233] on div "Georgina Ferrer - IFIC" at bounding box center [297, 235] width 157 height 10
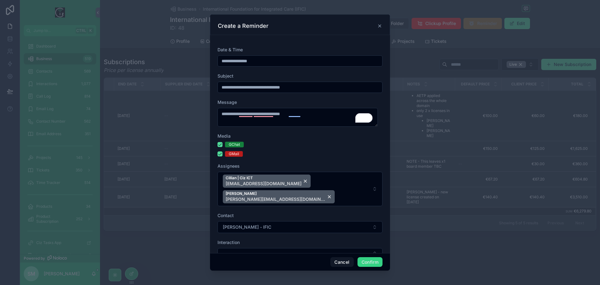
click at [377, 264] on button "Confirm" at bounding box center [370, 262] width 25 height 10
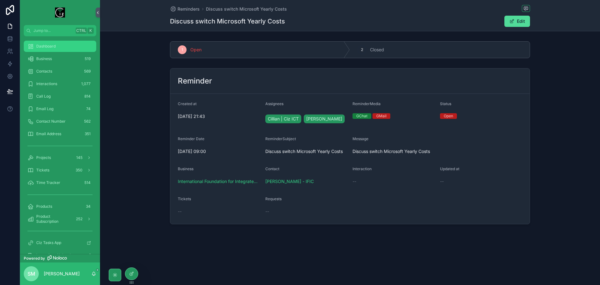
click at [48, 48] on span "Dashboard" at bounding box center [45, 46] width 19 height 5
